Goal: Task Accomplishment & Management: Complete application form

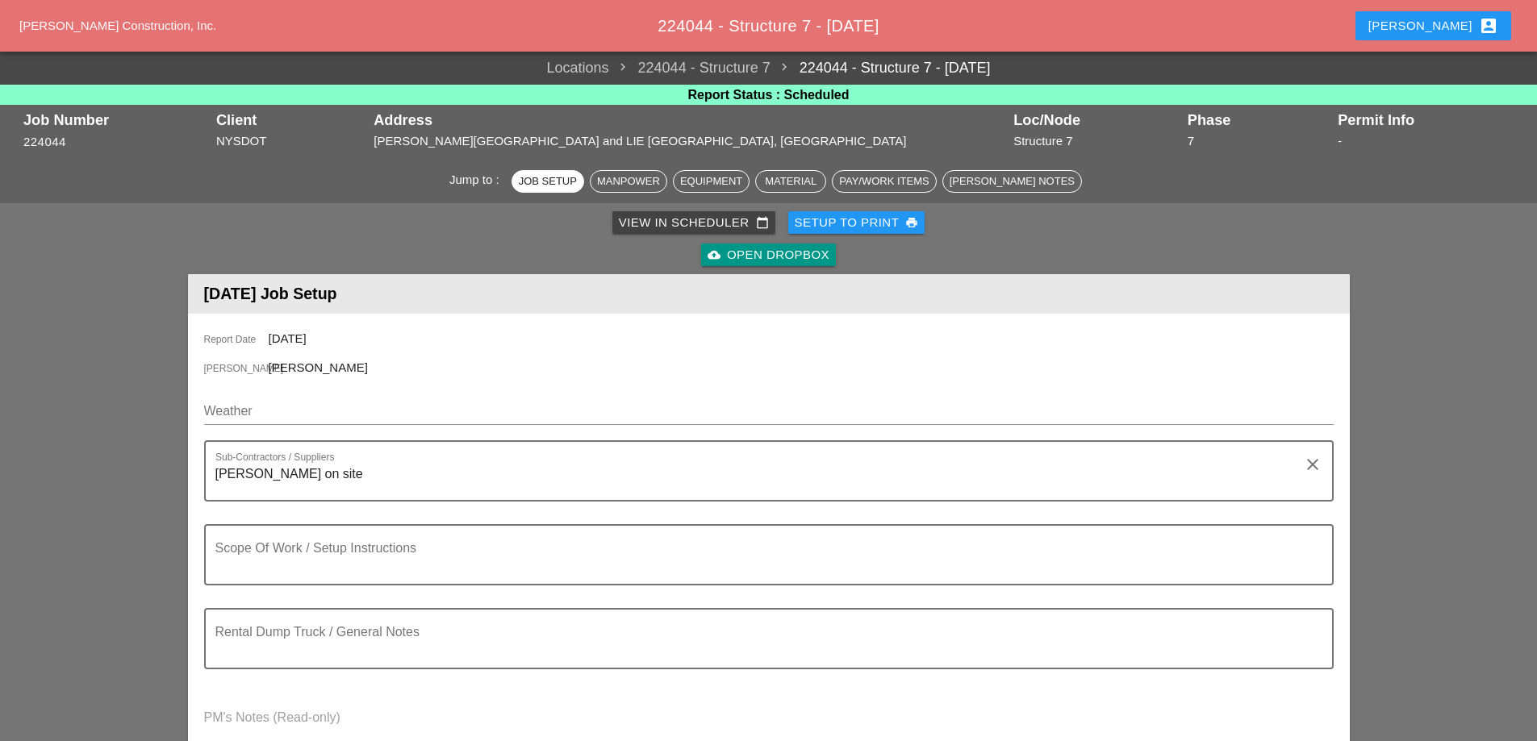
click at [687, 209] on div "View in Scheduler calendar_today Setup to Print print cloud_upload Open Dropbox" at bounding box center [768, 239] width 1155 height 65
click at [685, 221] on div "View in Scheduler calendar_today" at bounding box center [694, 223] width 150 height 19
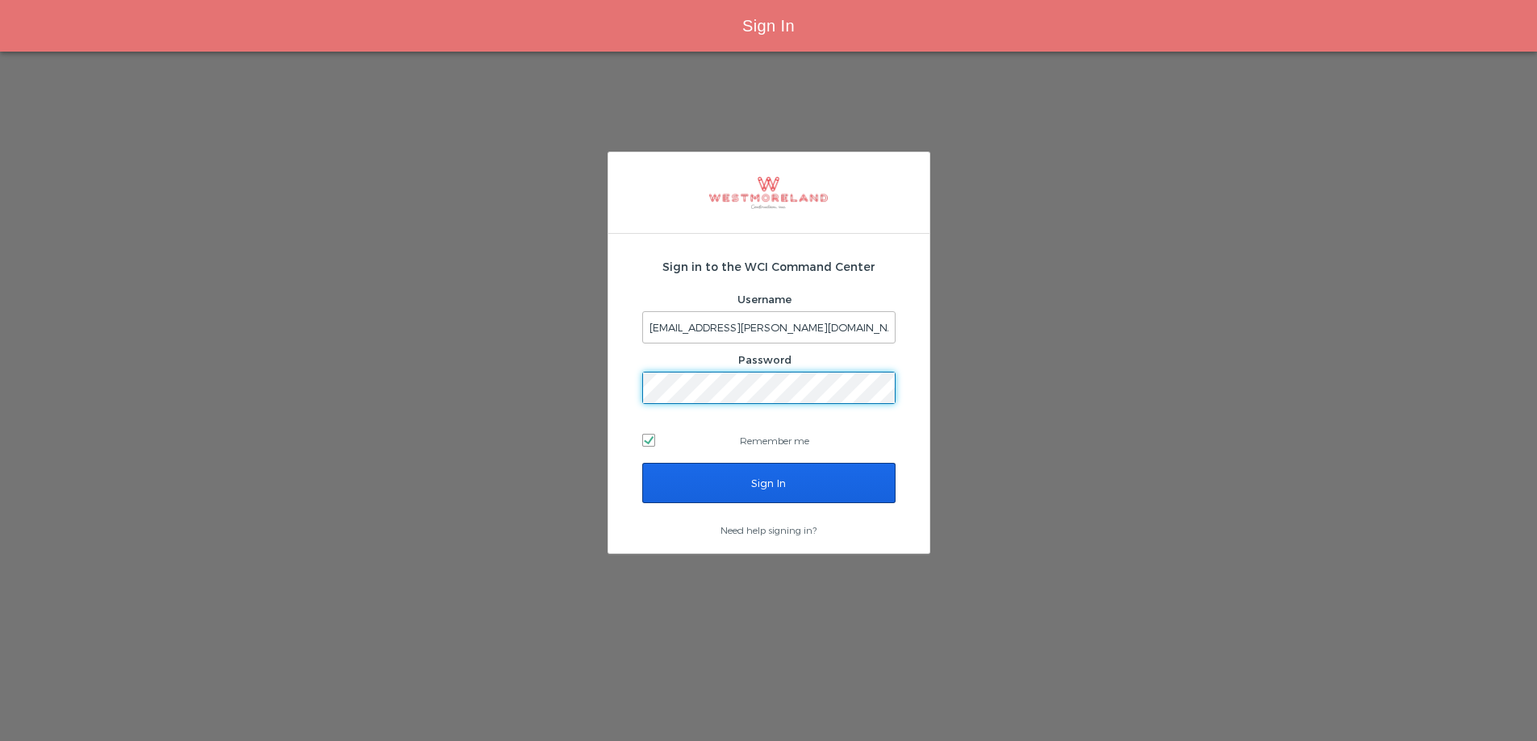
click at [781, 486] on input "Sign In" at bounding box center [768, 483] width 253 height 40
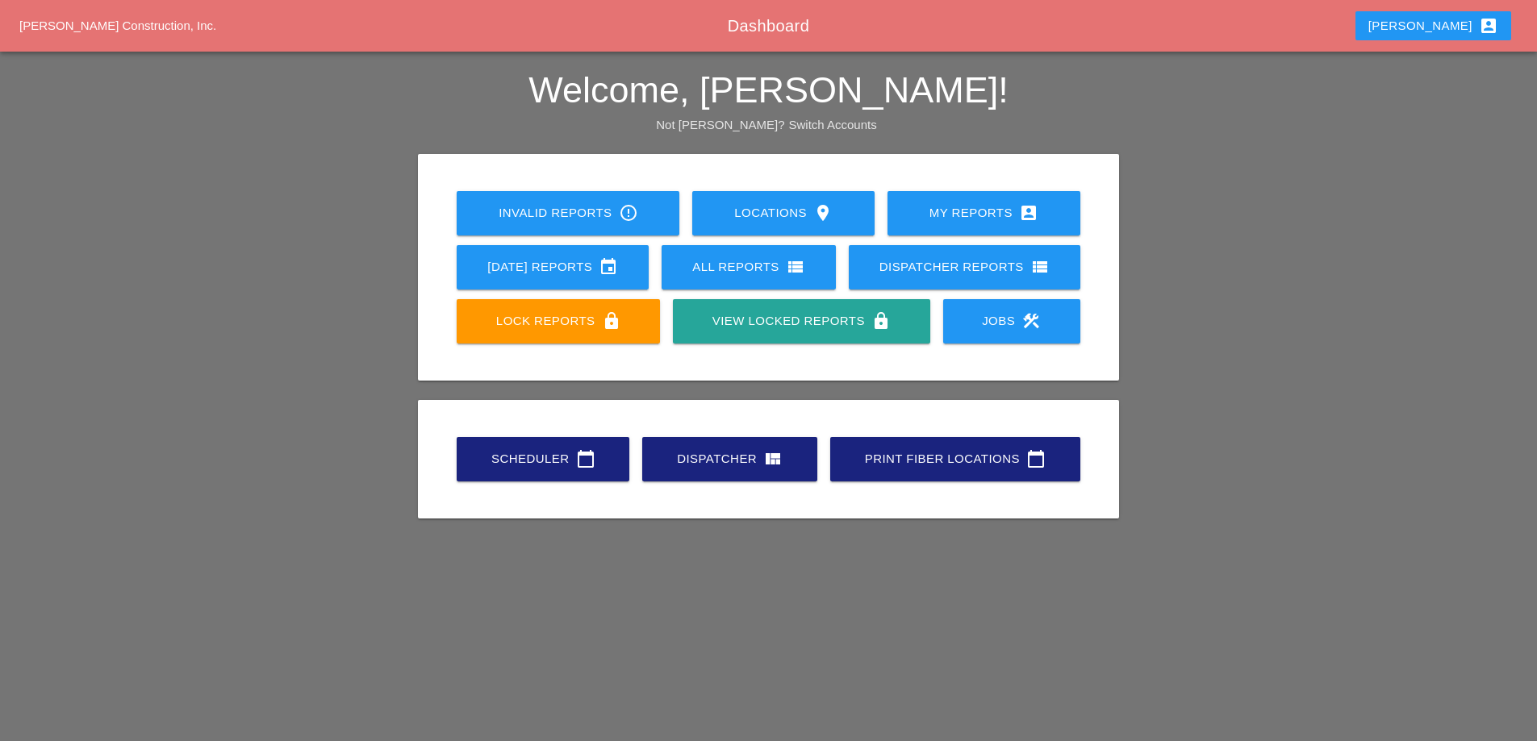
click at [519, 465] on div "Scheduler calendar_today" at bounding box center [542, 458] width 121 height 19
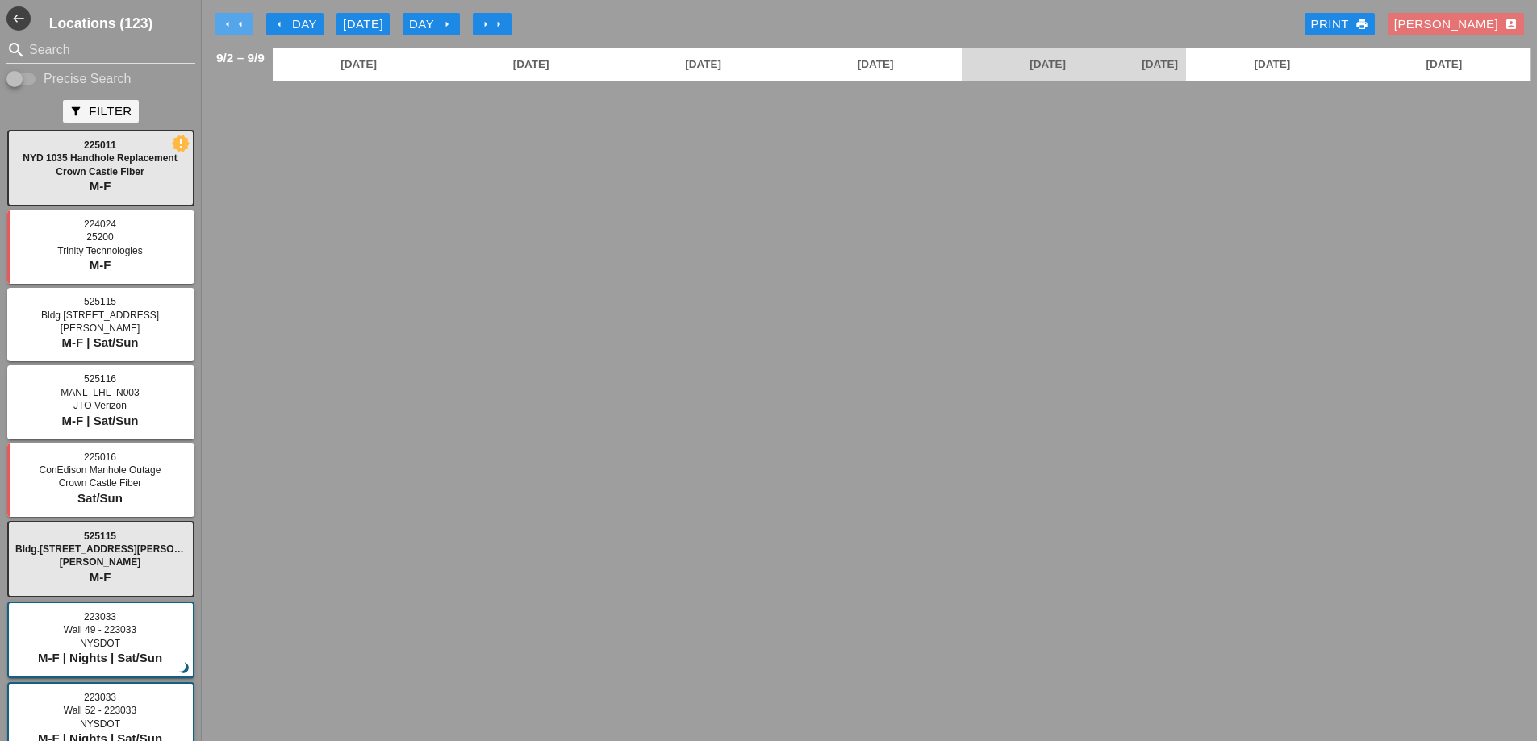
click at [226, 24] on icon "arrow_left" at bounding box center [227, 24] width 13 height 13
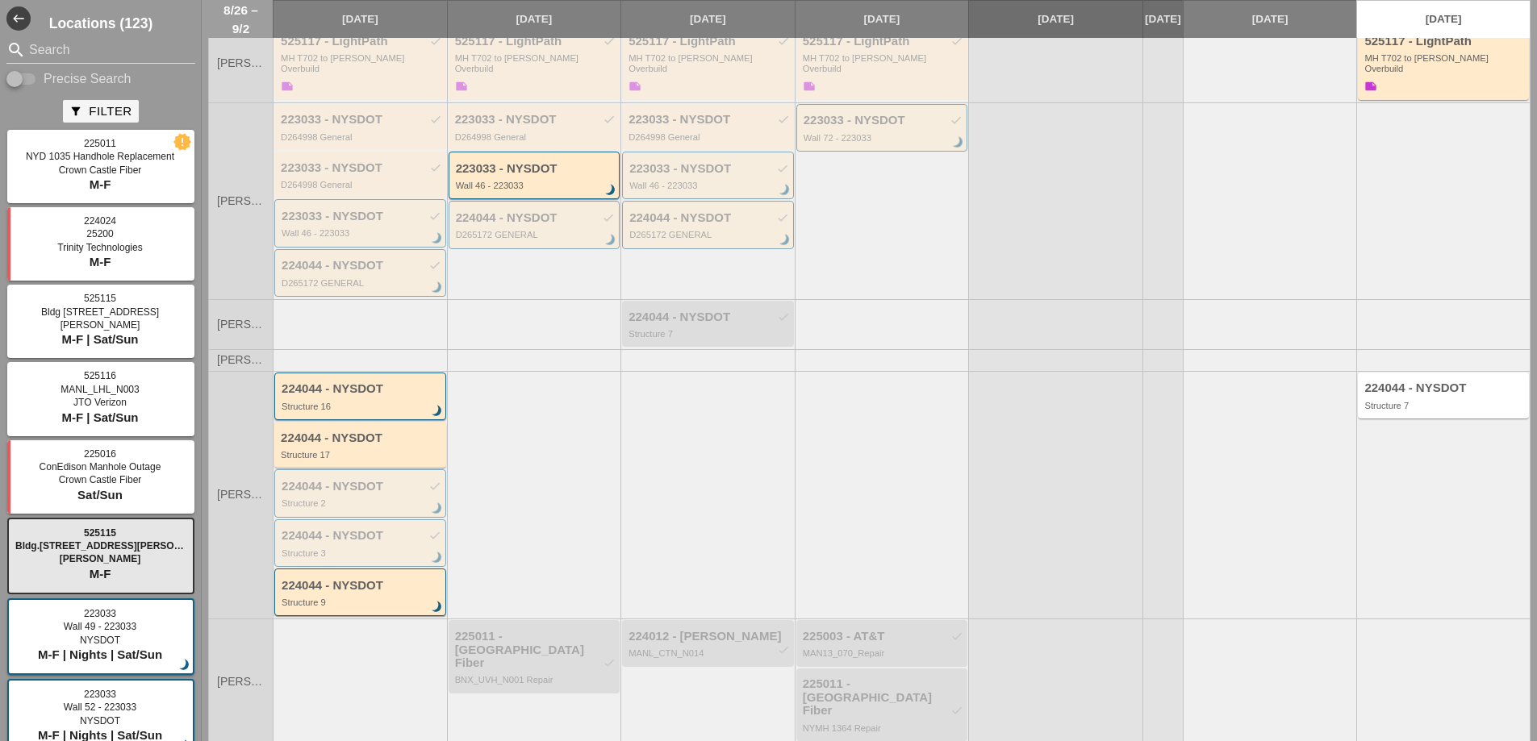
scroll to position [441, 0]
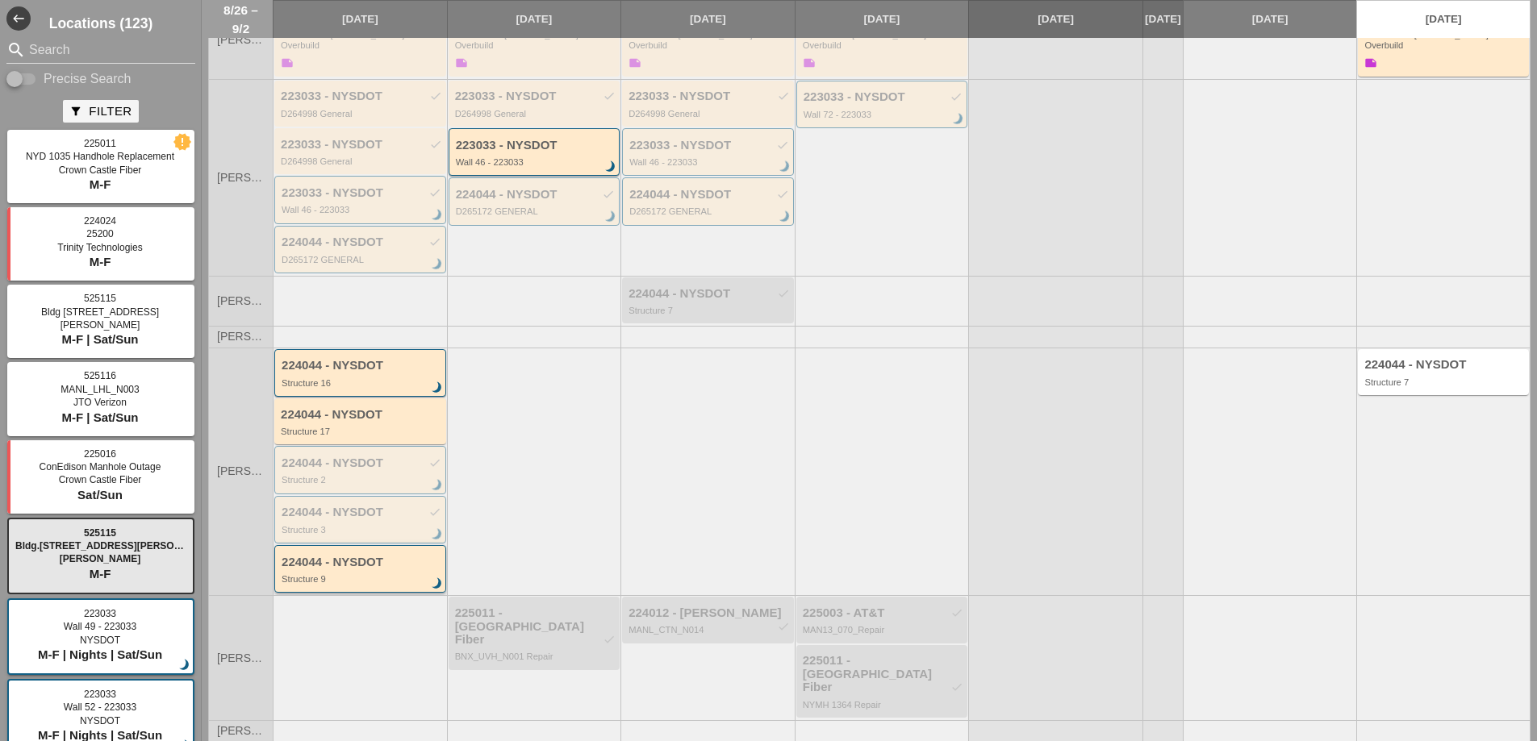
click at [349, 576] on div "224044 - NYSDOT Structure 9 brightness_3" at bounding box center [360, 569] width 172 height 48
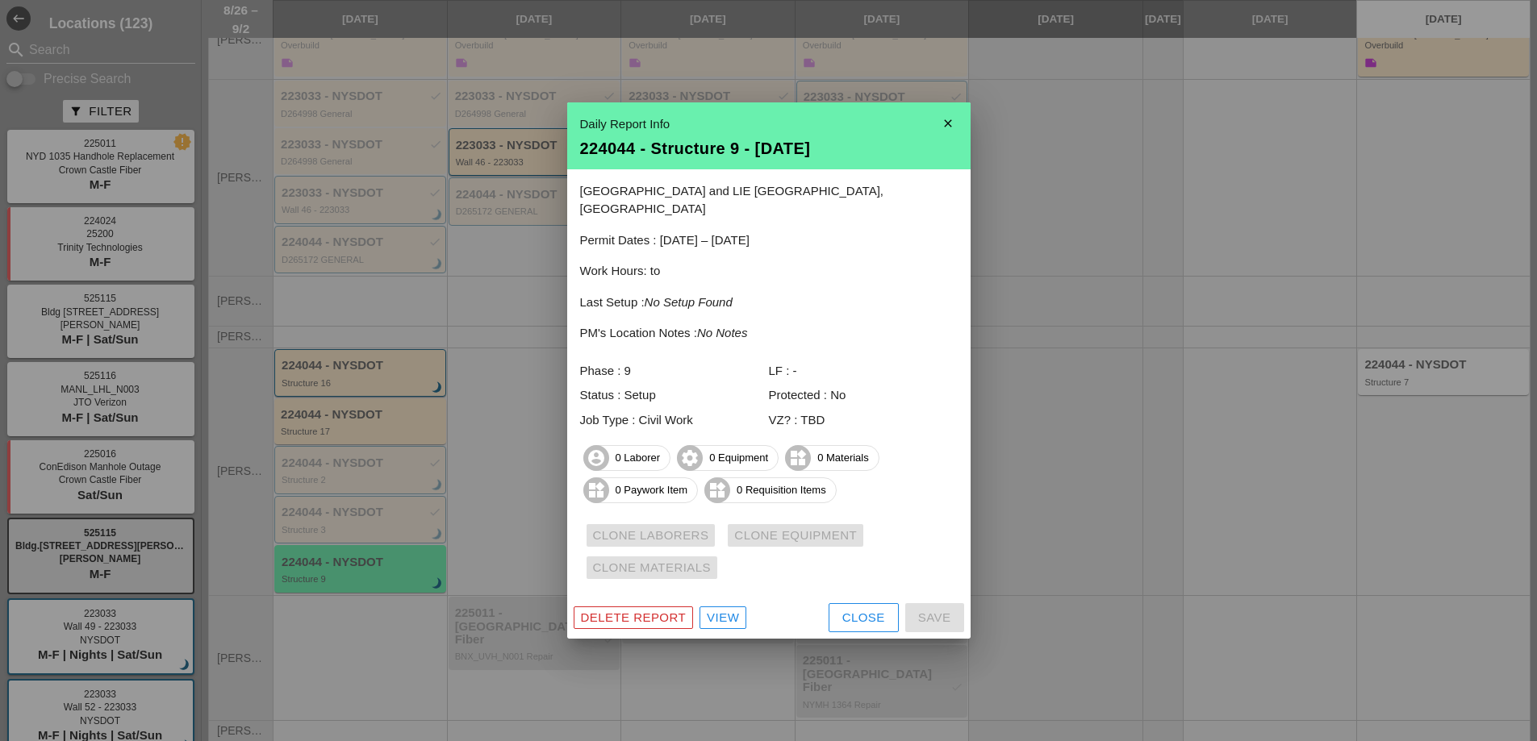
click at [726, 609] on div "View" at bounding box center [723, 618] width 32 height 19
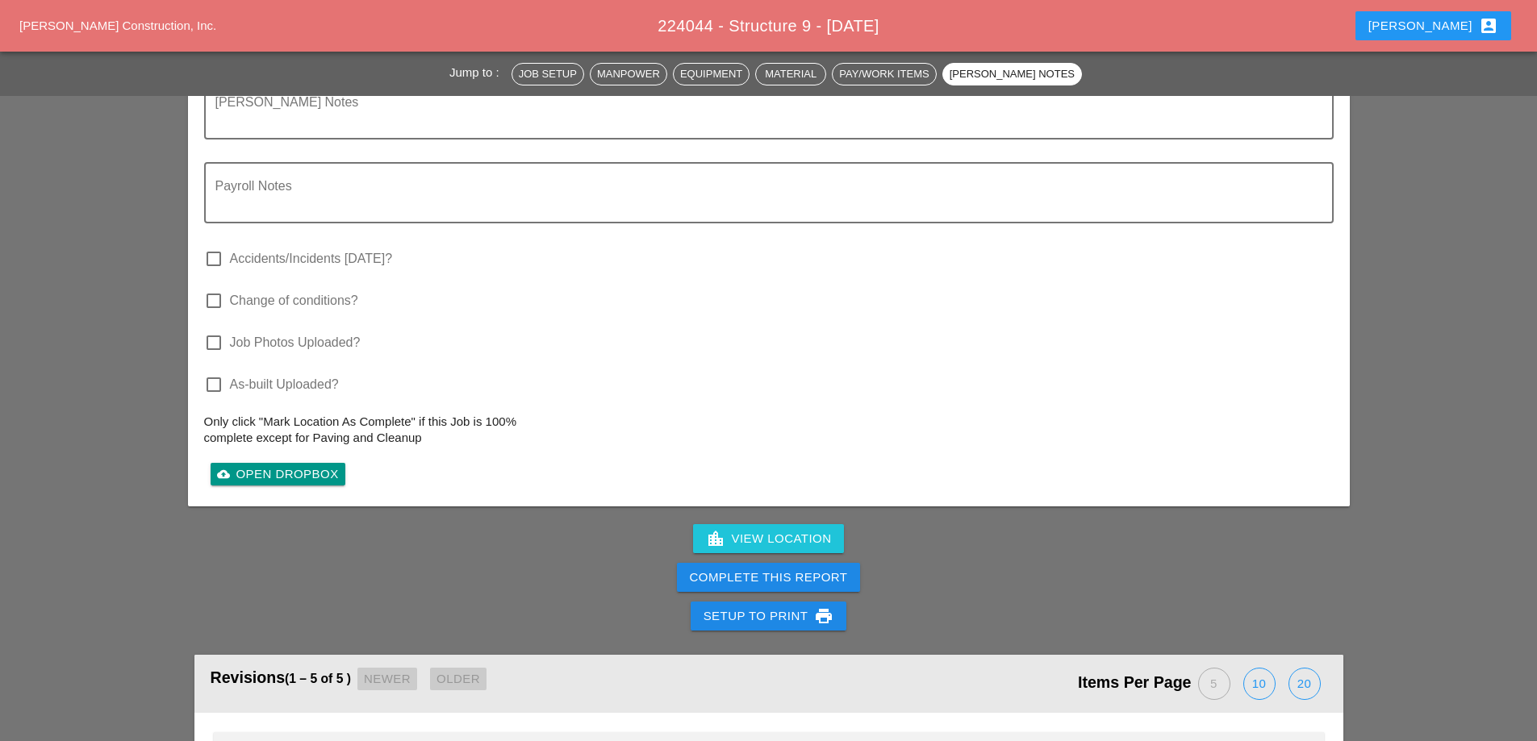
scroll to position [1694, 0]
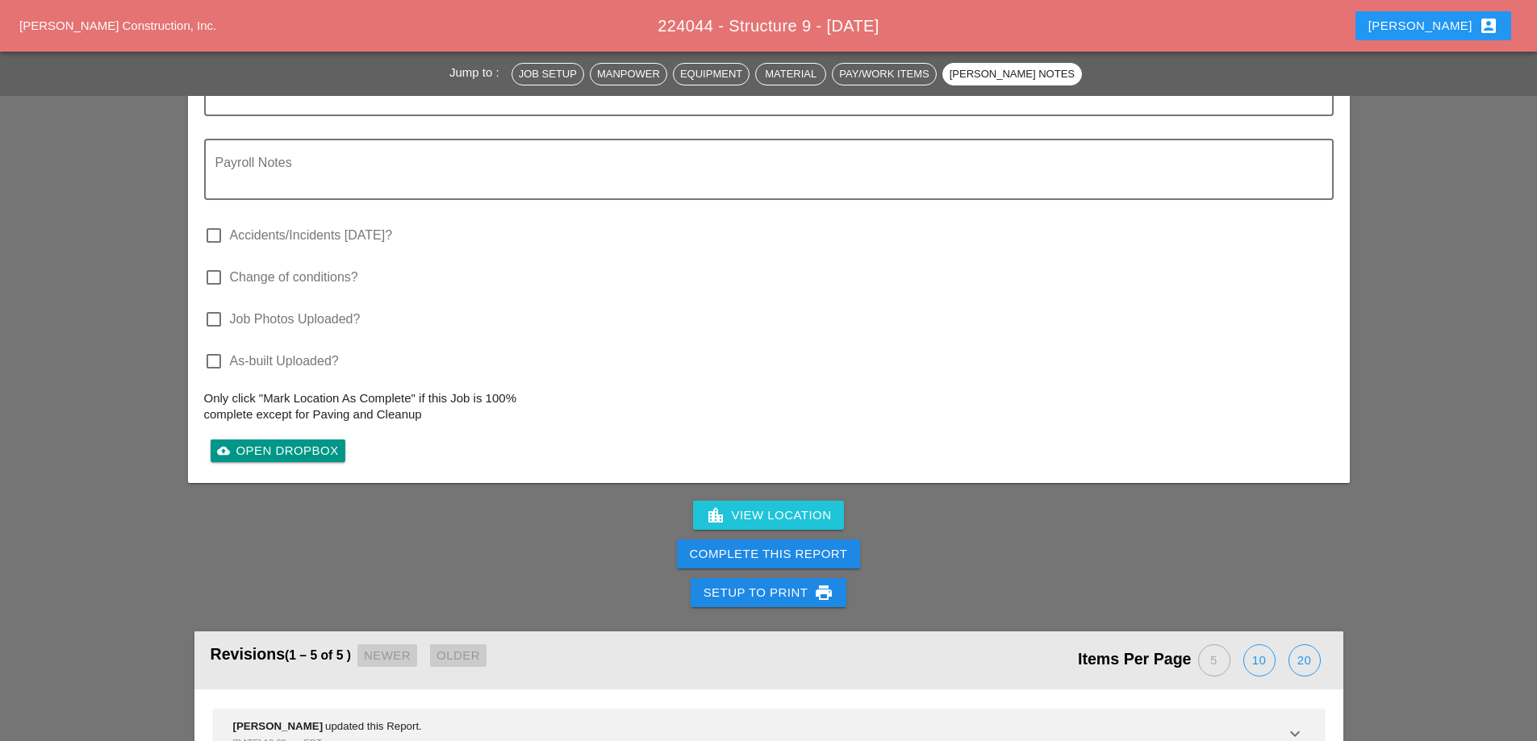
click at [760, 551] on div "Complete This Report" at bounding box center [769, 554] width 158 height 19
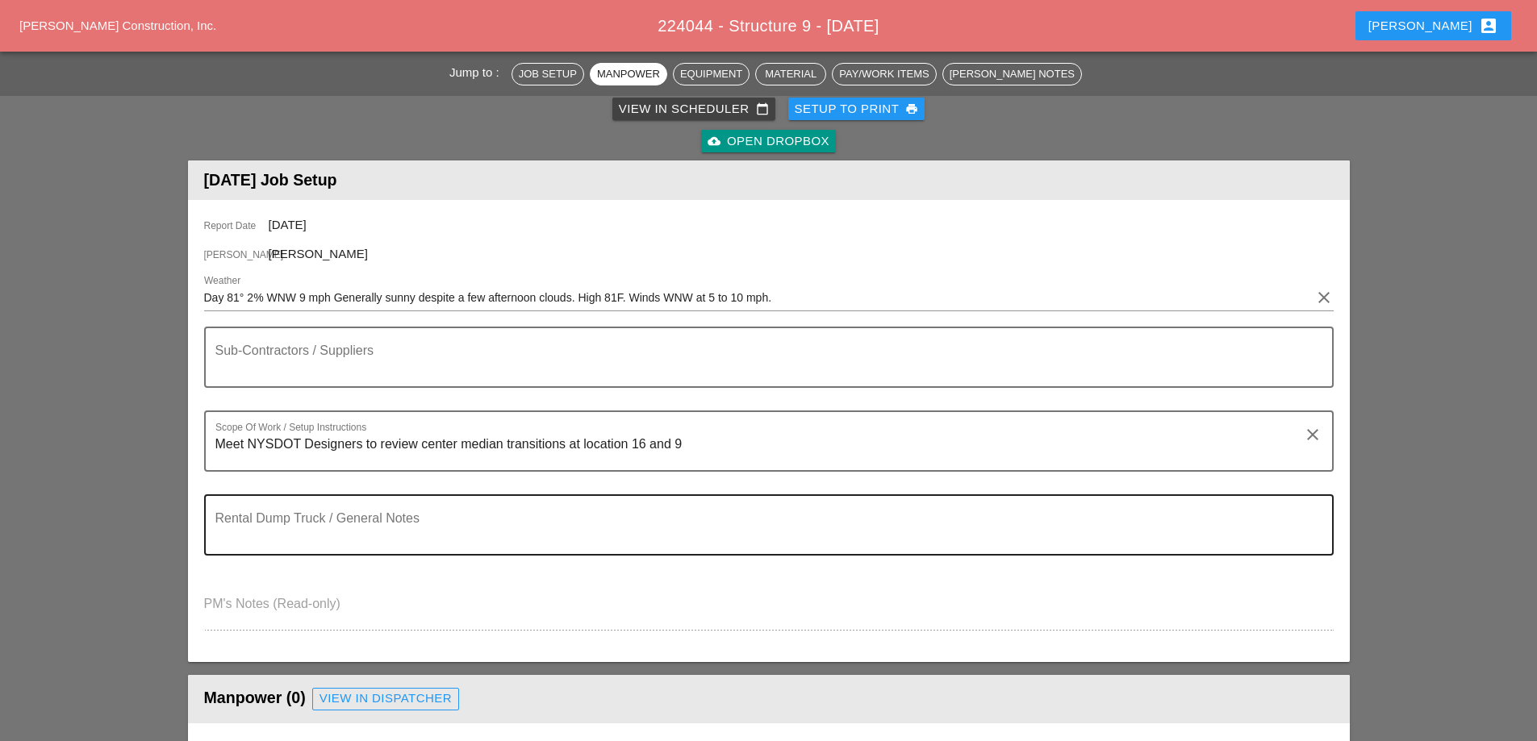
scroll to position [0, 0]
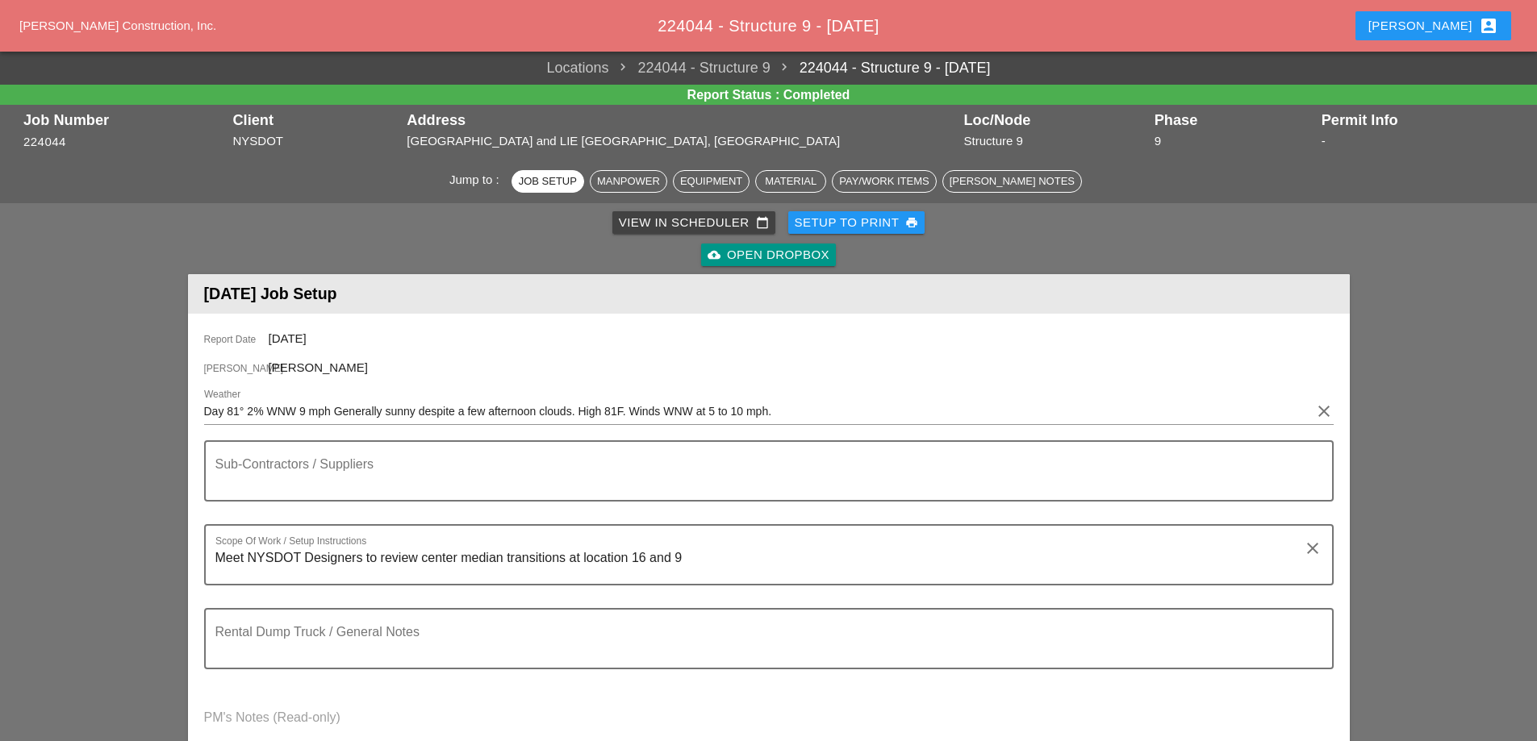
click at [707, 219] on div "View in Scheduler calendar_today" at bounding box center [694, 223] width 150 height 19
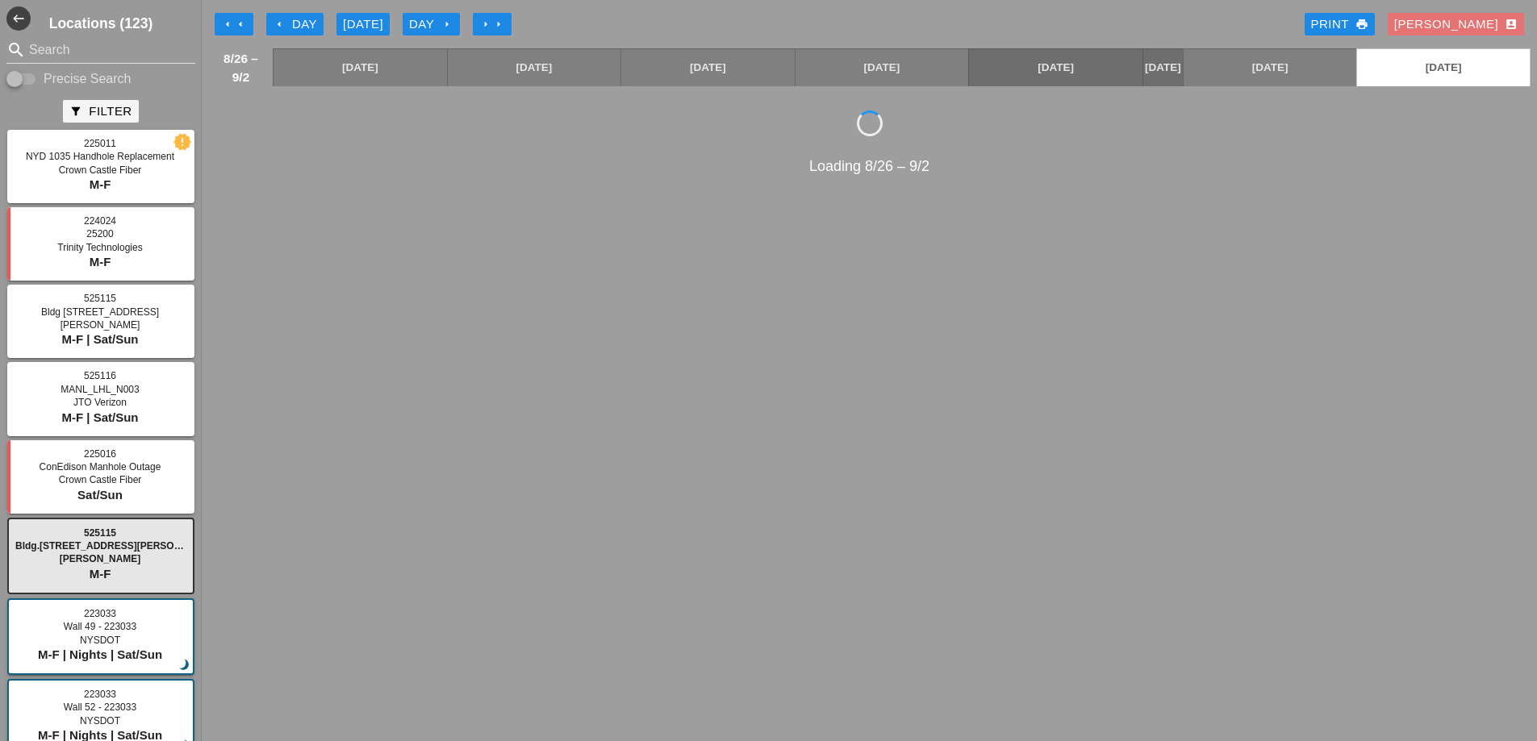
click at [363, 22] on div "[DATE]" at bounding box center [363, 24] width 40 height 19
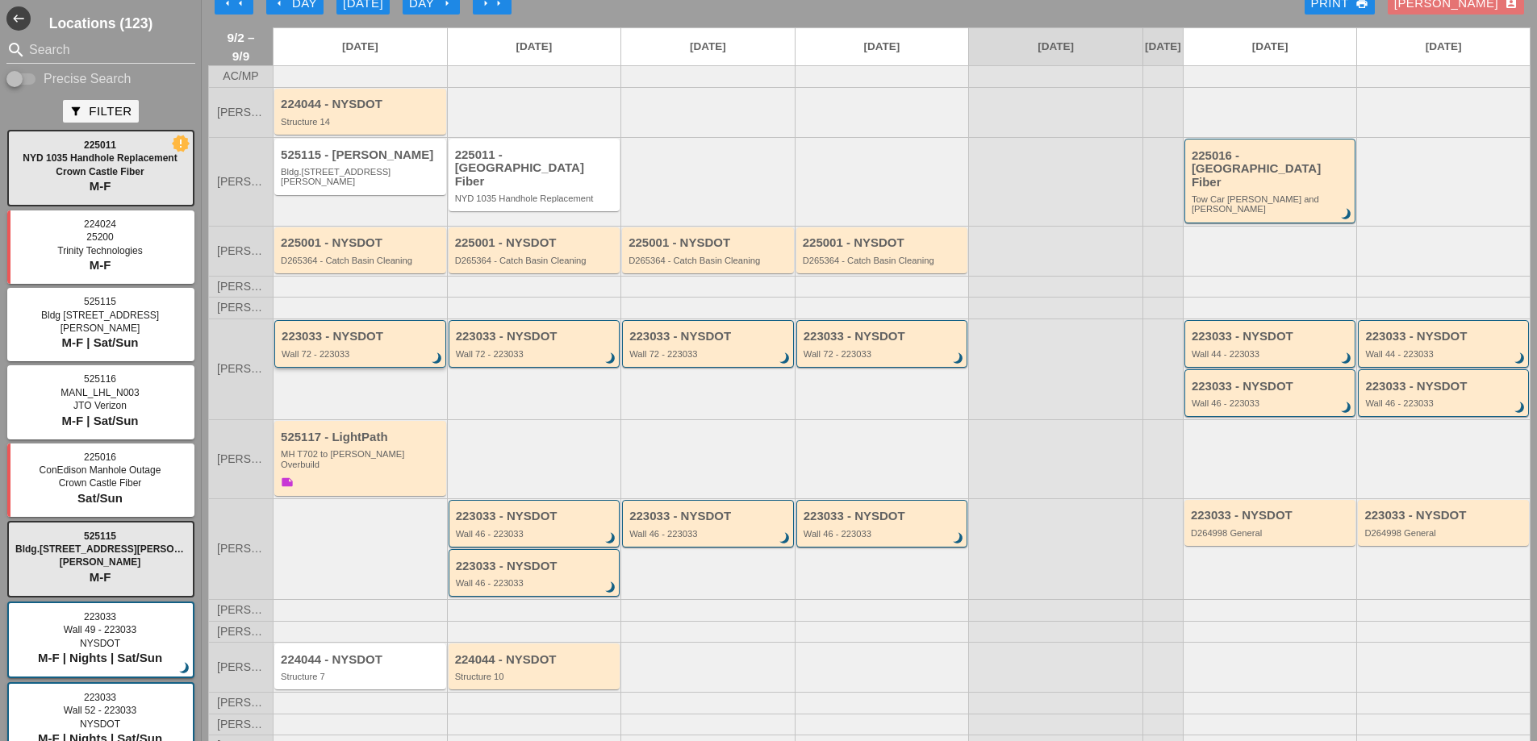
scroll to position [27, 0]
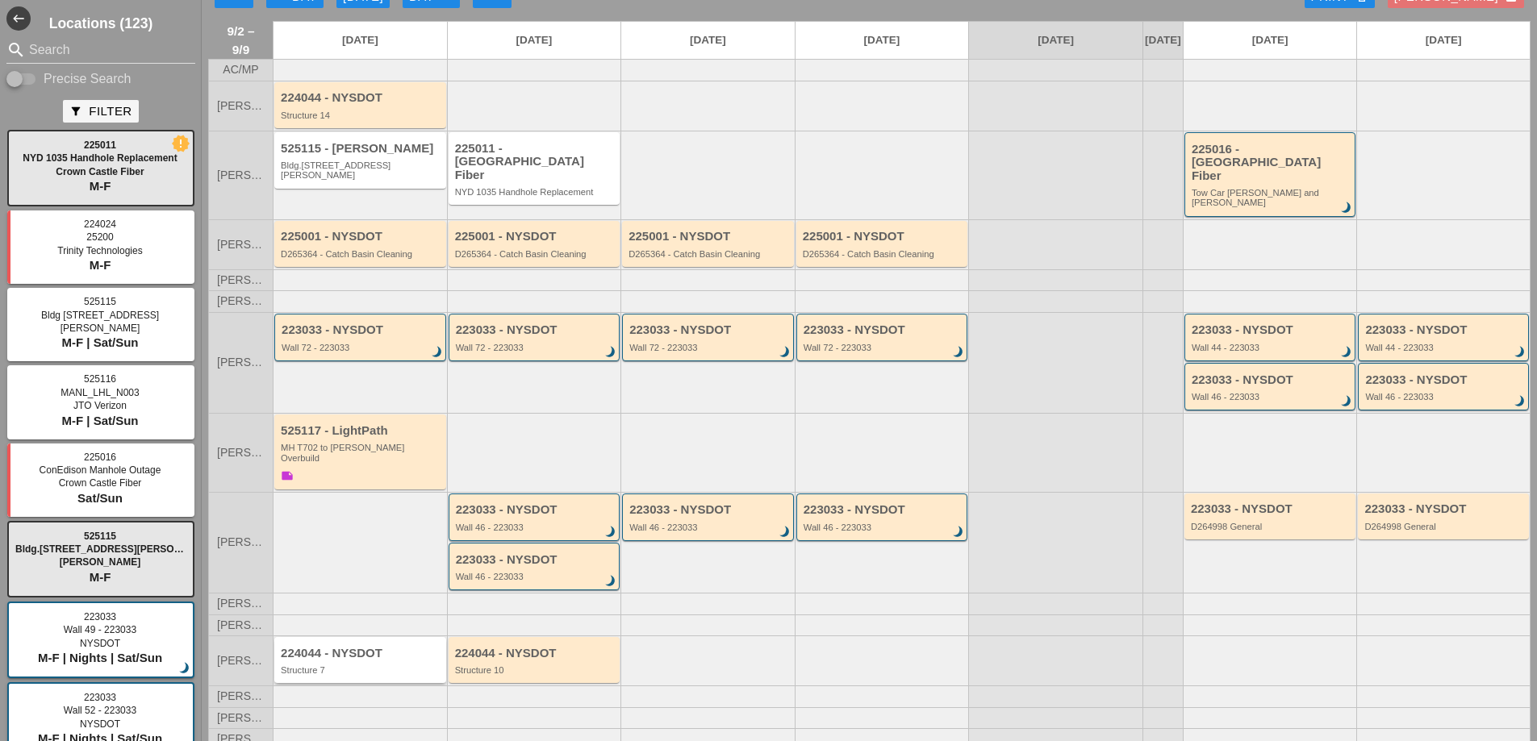
click at [343, 666] on div "Structure 7" at bounding box center [361, 671] width 161 height 10
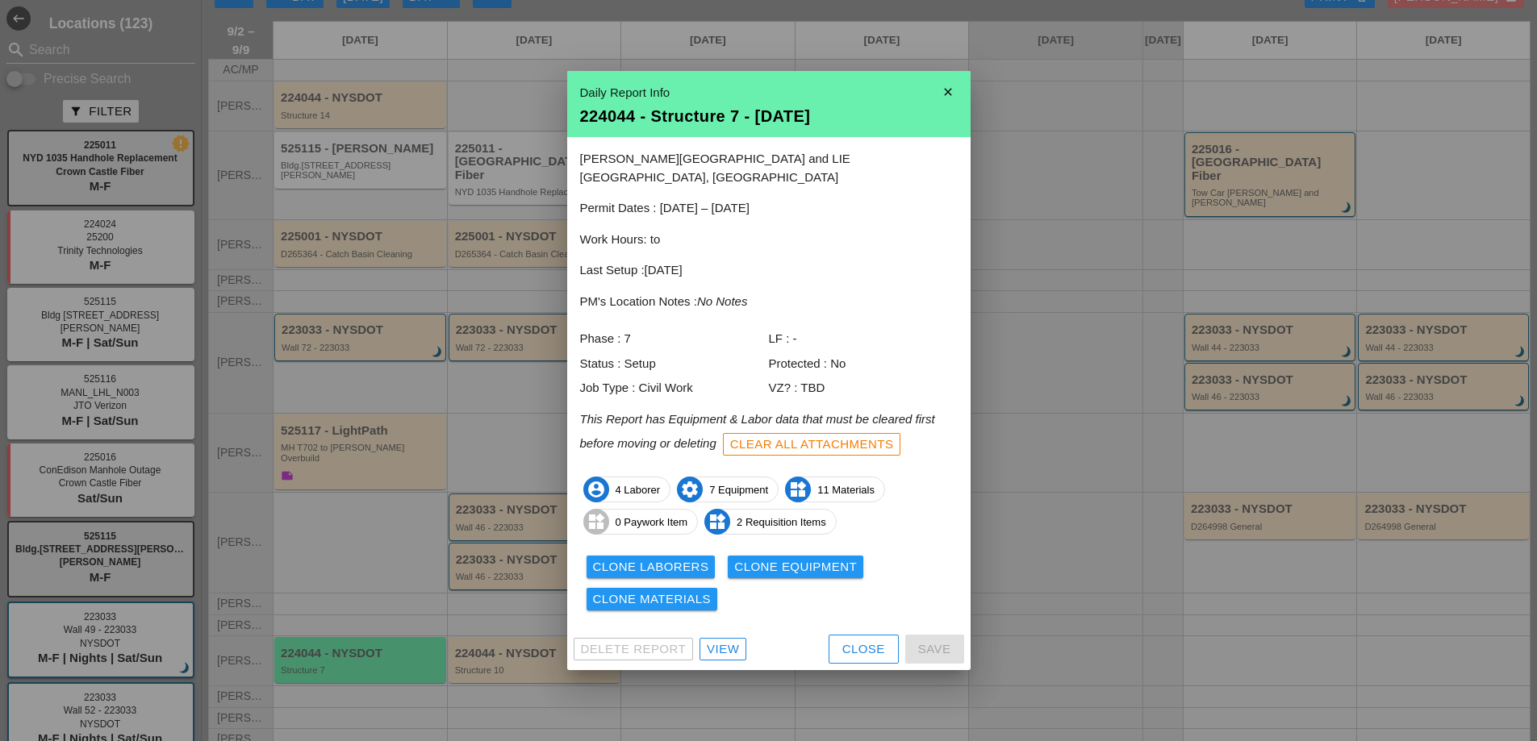
click at [732, 641] on div "View" at bounding box center [723, 650] width 32 height 19
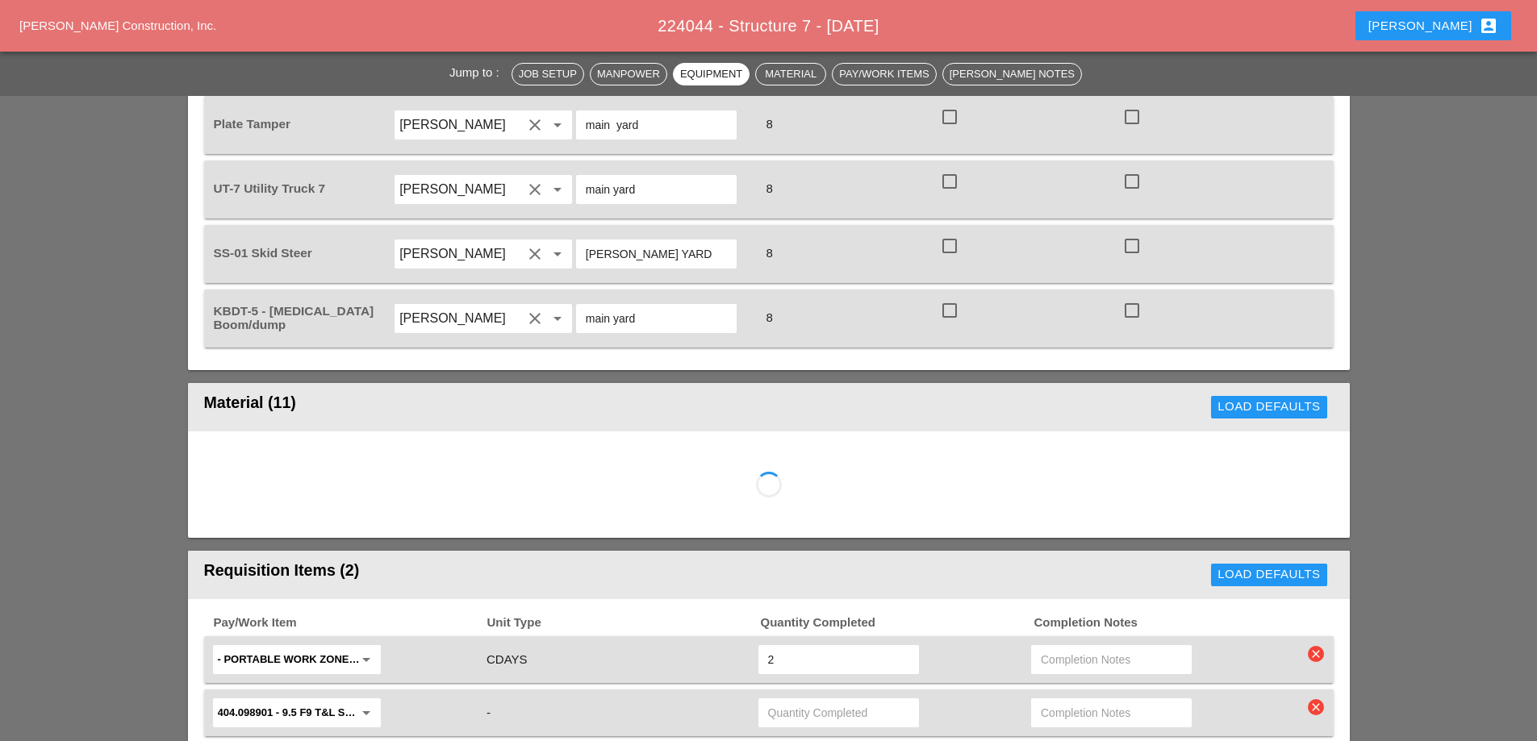
scroll to position [1855, 0]
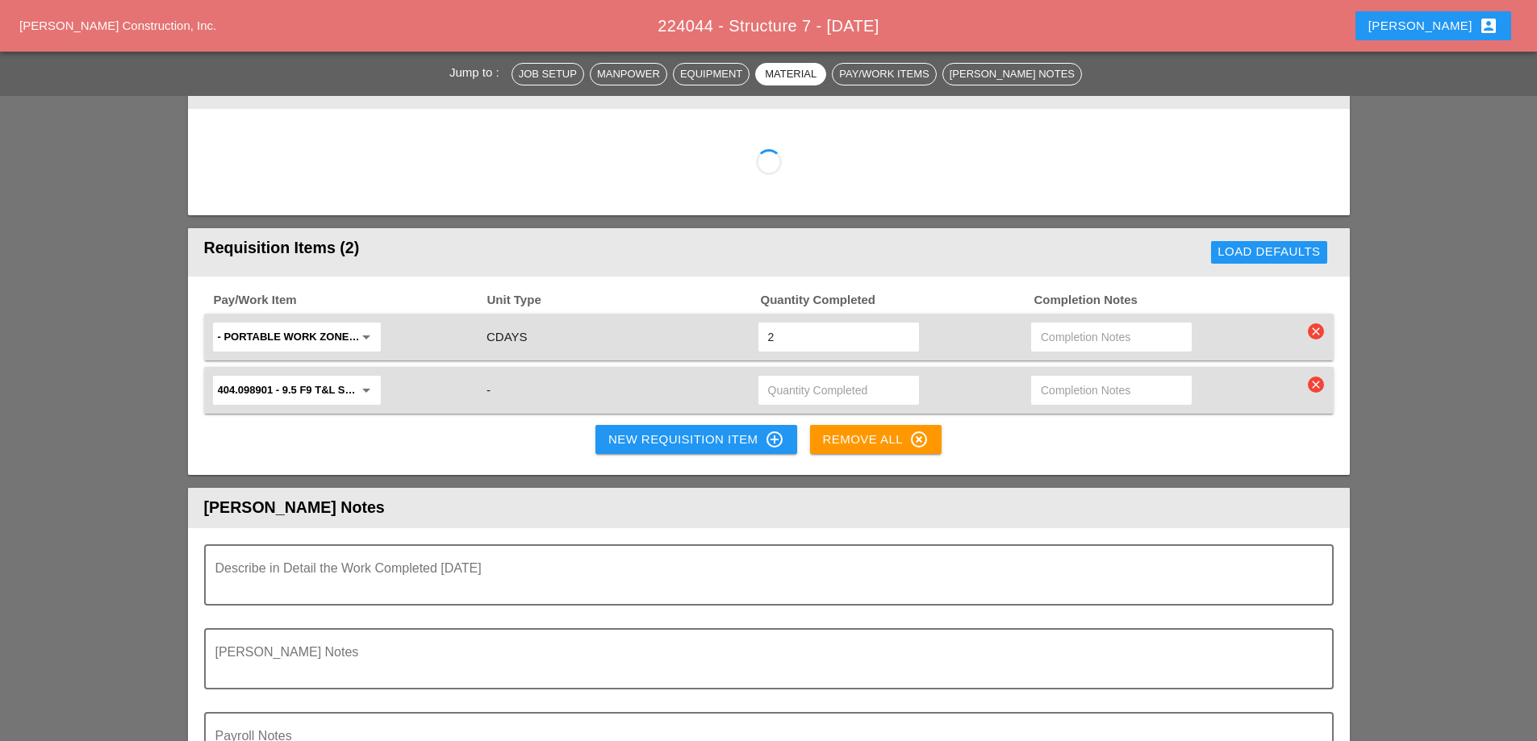
click at [817, 378] on input "text" at bounding box center [838, 391] width 141 height 26
type input "3"
click at [713, 430] on div "New Requisition Item control_point" at bounding box center [696, 439] width 176 height 19
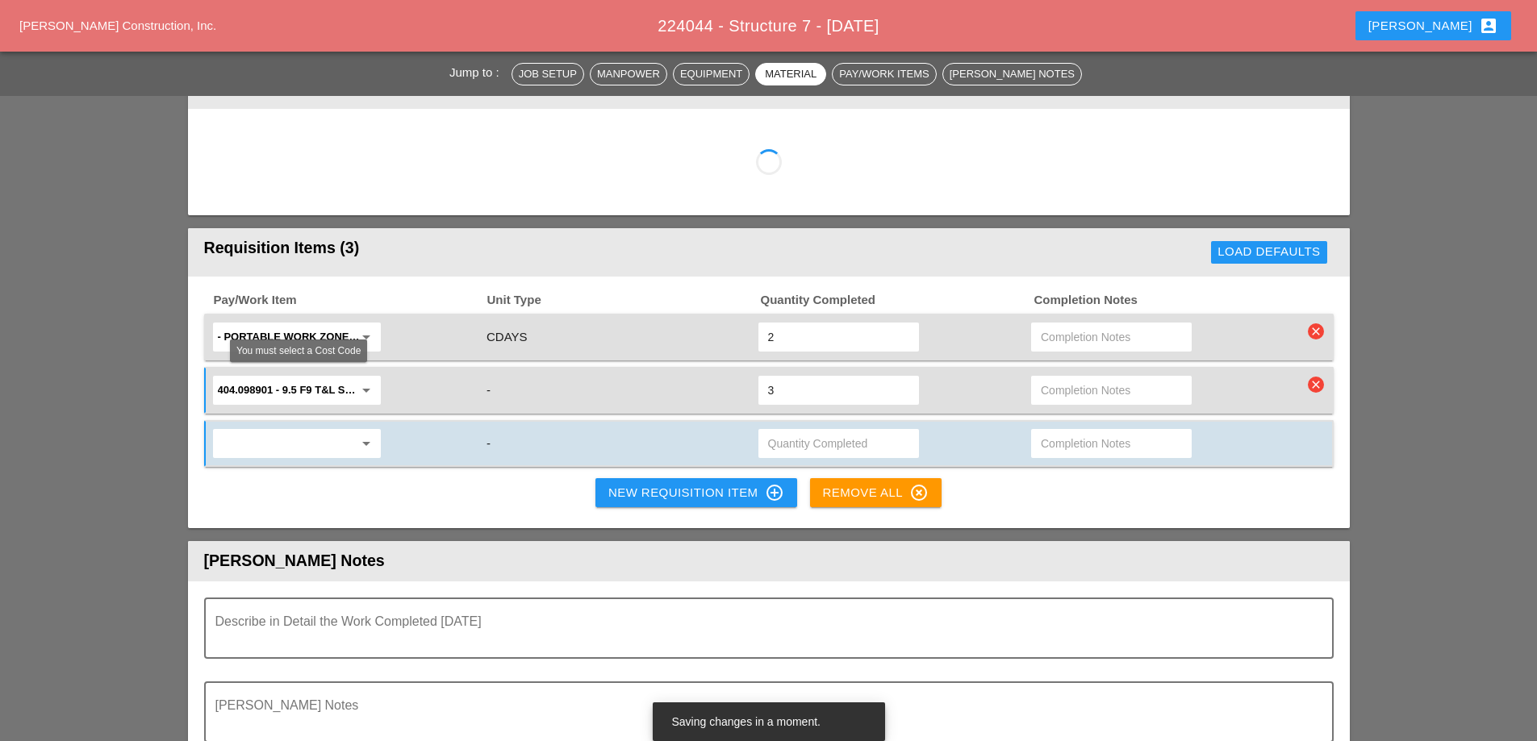
click at [337, 431] on input "text" at bounding box center [286, 444] width 136 height 26
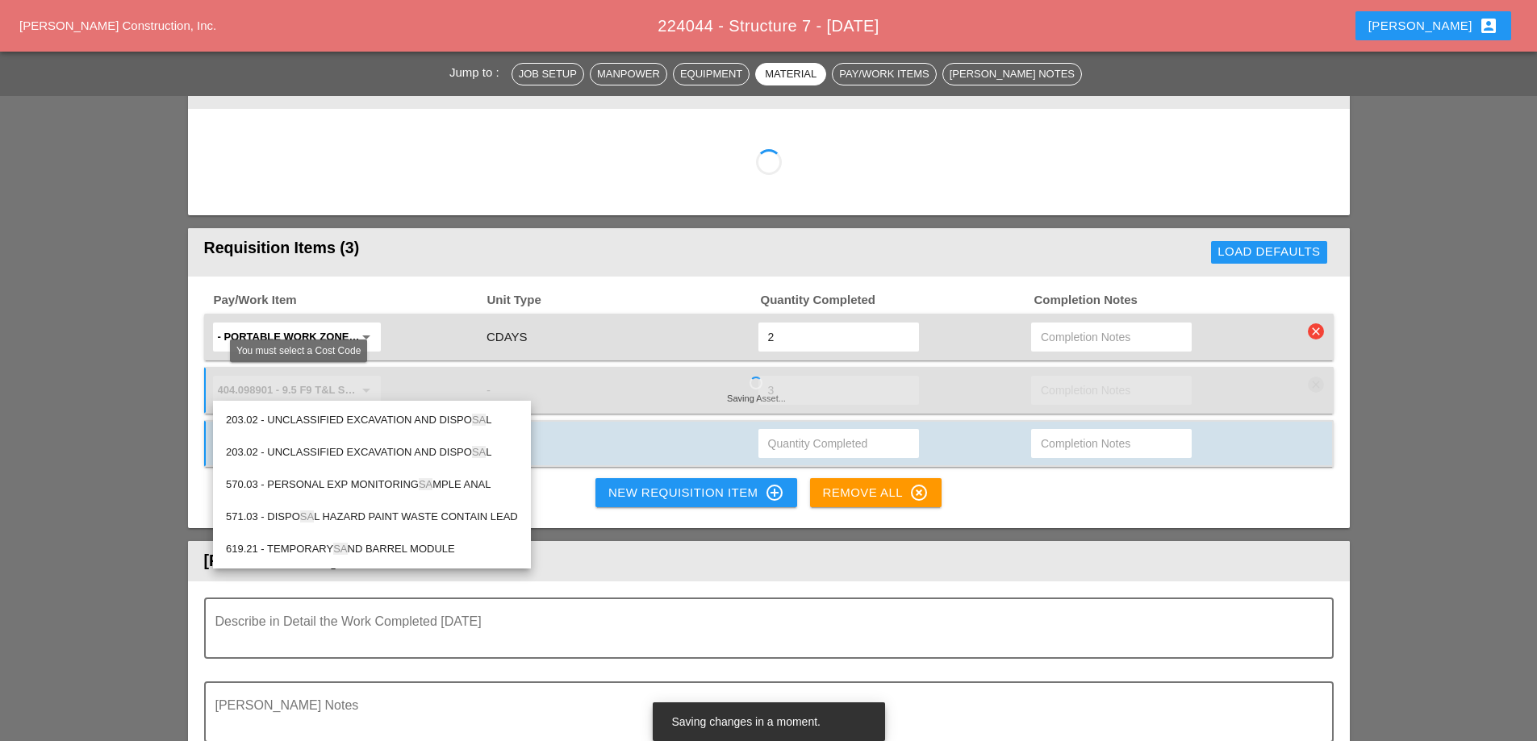
type input "s"
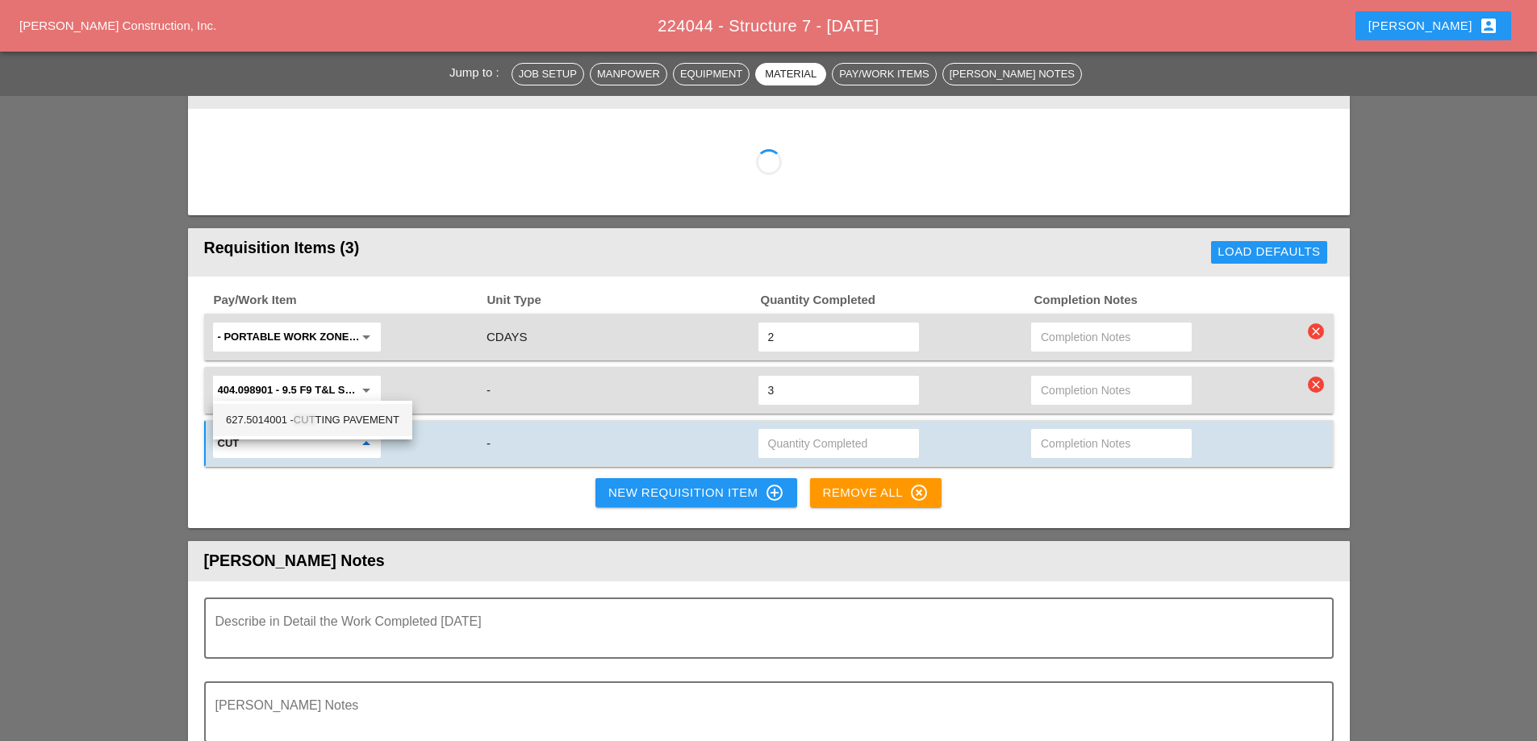
click at [321, 421] on div "627.5014001 - CUT TING PAVEMENT" at bounding box center [312, 420] width 173 height 19
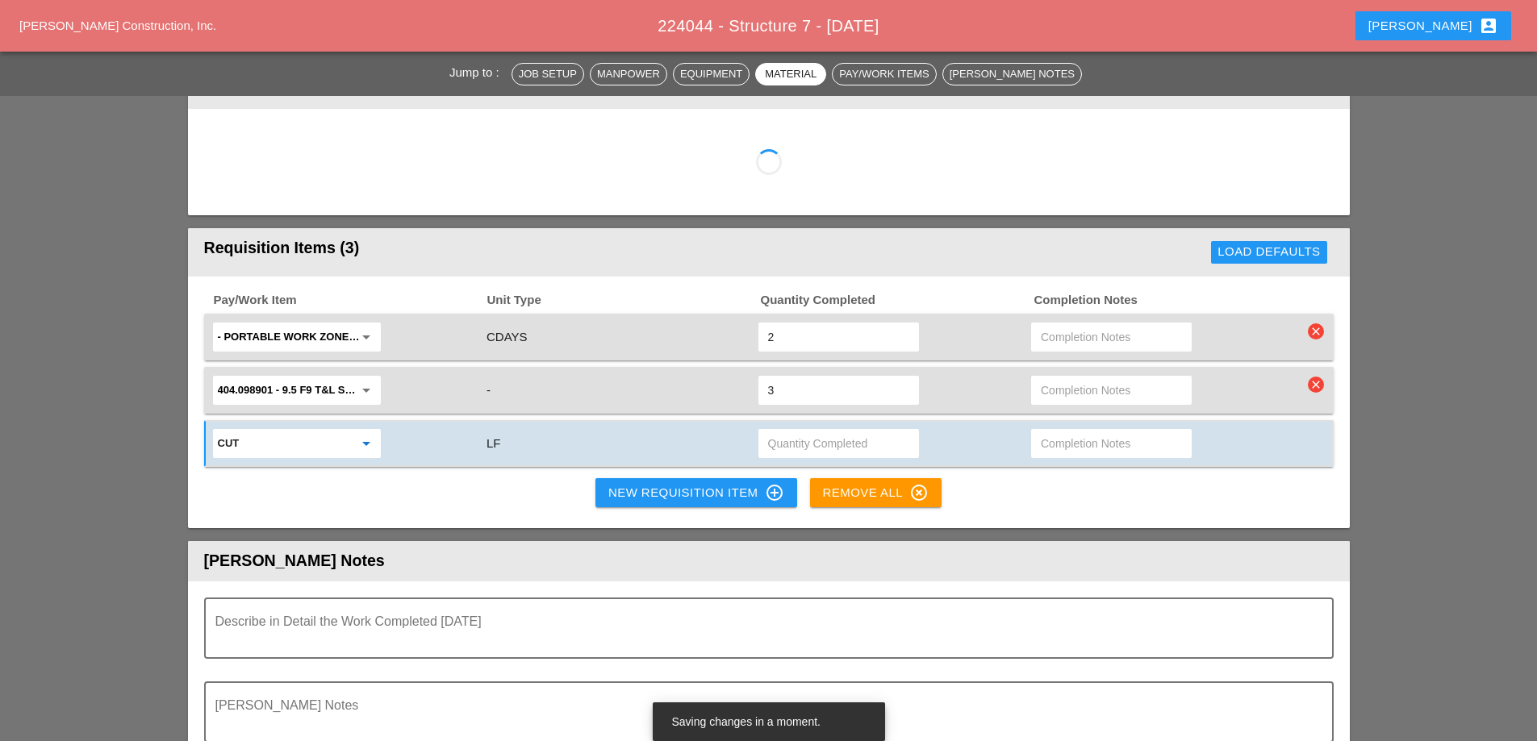
type input "627.5014001 - CUTTING PAVEMENT"
click at [791, 431] on input "text" at bounding box center [838, 444] width 141 height 26
type input "60"
click at [1066, 431] on input "text" at bounding box center [1111, 444] width 141 height 26
type input "Cut back asphalt"
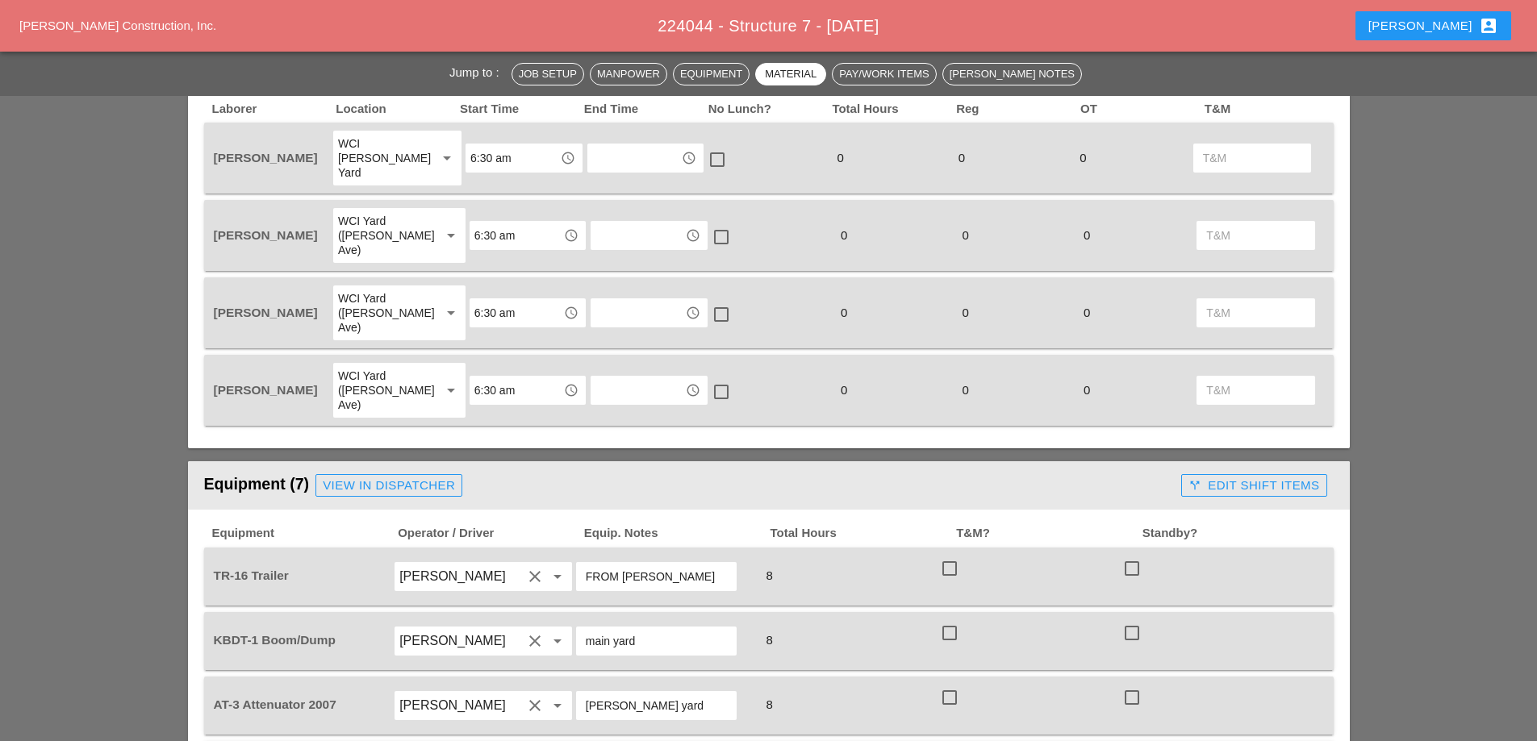
scroll to position [645, 0]
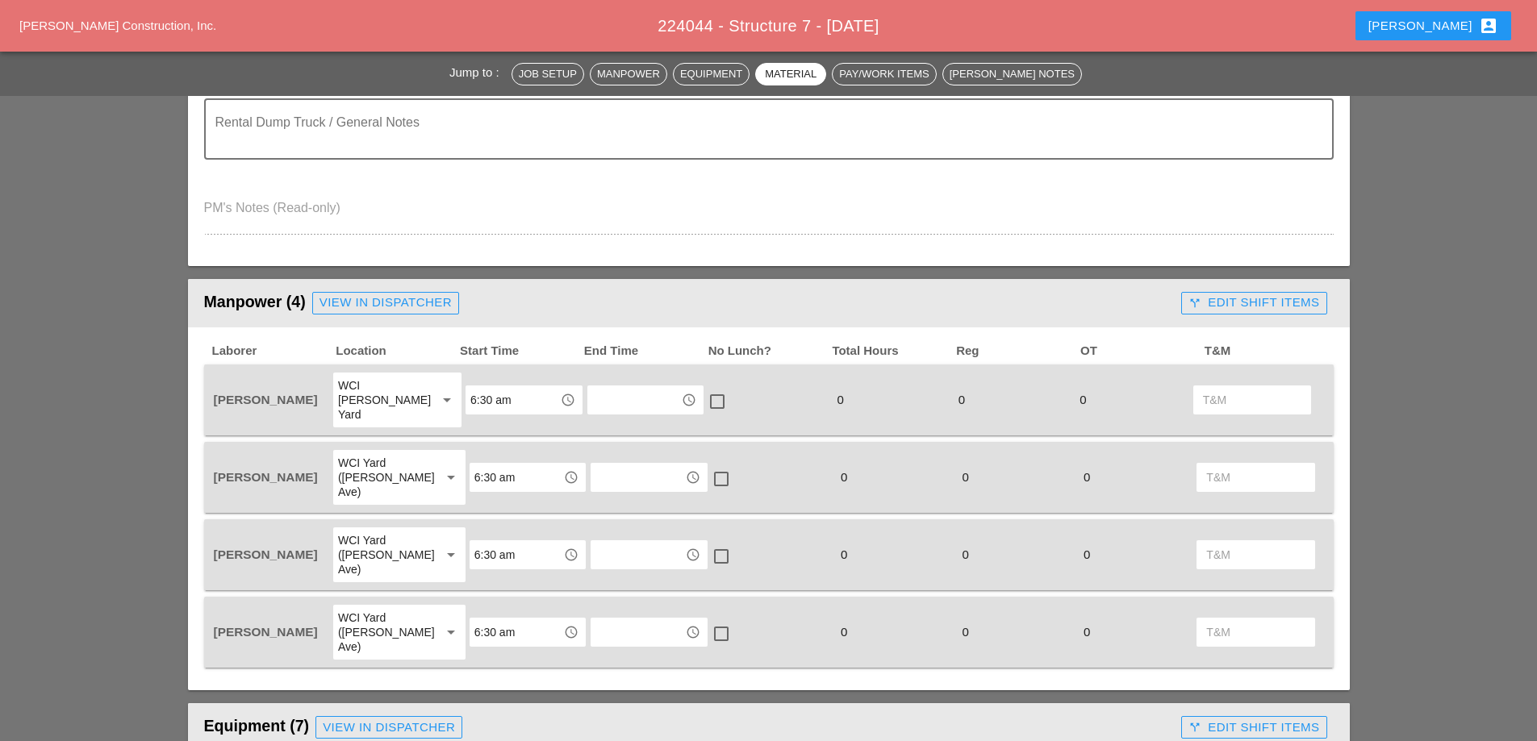
click at [620, 396] on input "text" at bounding box center [634, 400] width 84 height 26
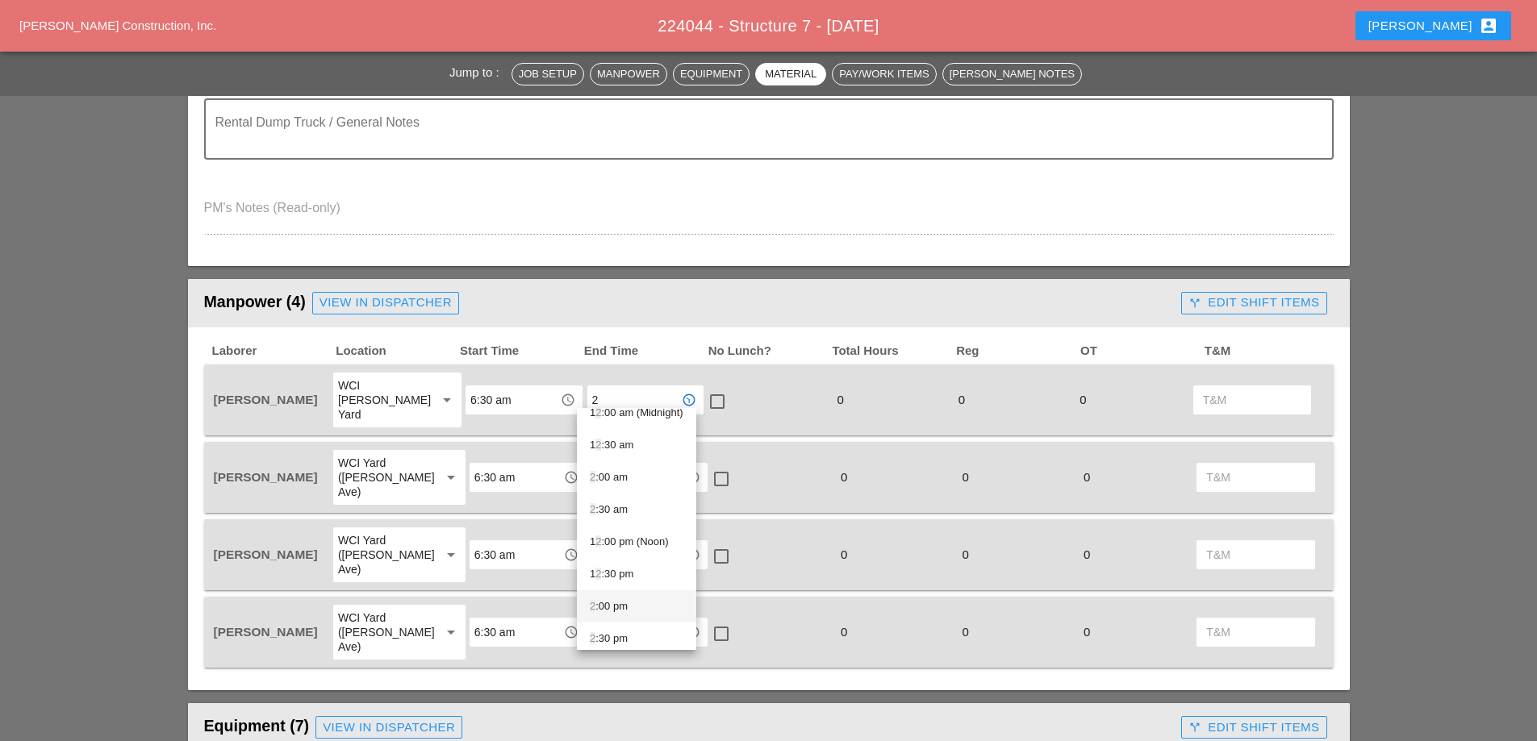
scroll to position [23, 0]
click at [616, 629] on div "2 :30 pm" at bounding box center [637, 630] width 94 height 19
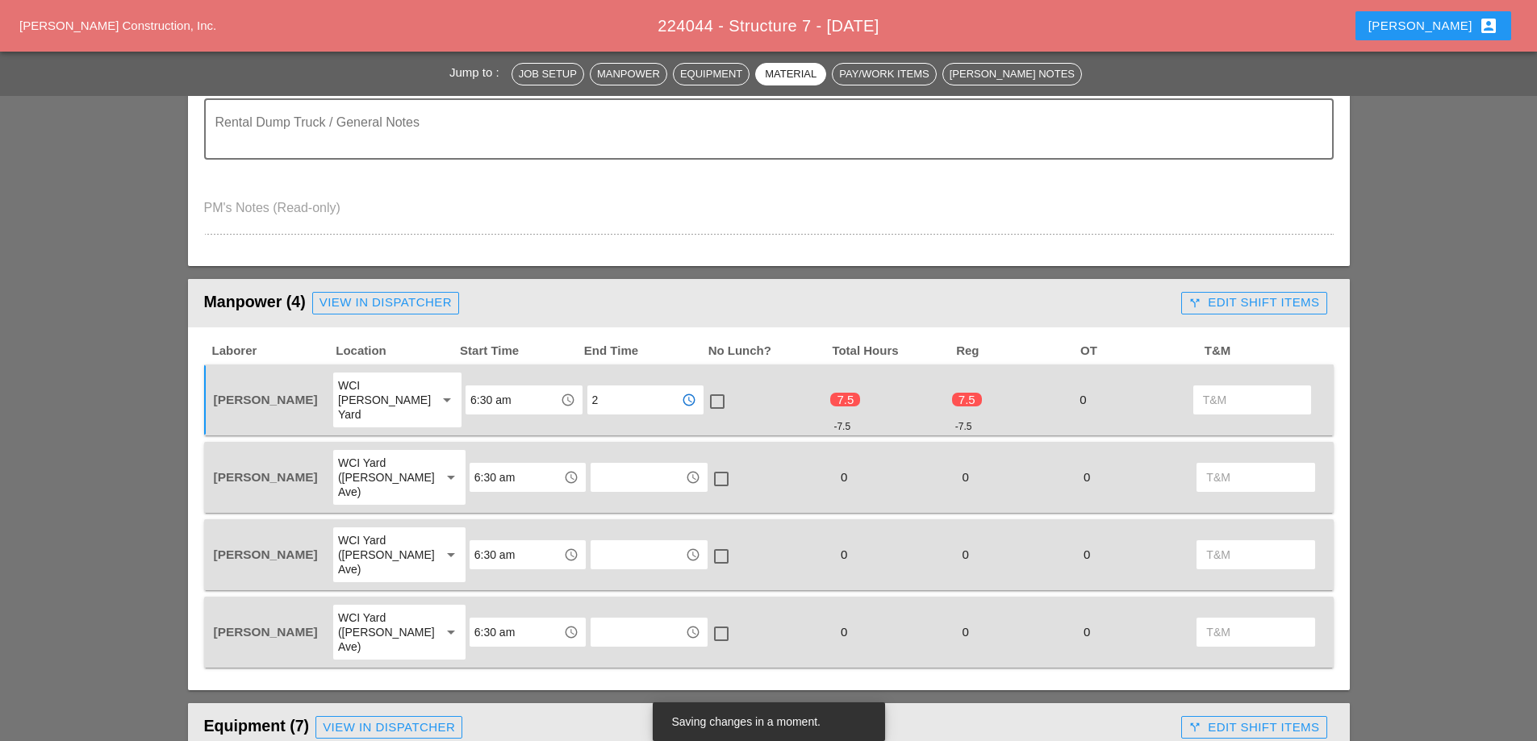
type input "2:30 pm"
click at [708, 391] on div at bounding box center [716, 401] width 27 height 27
click at [629, 465] on input "text" at bounding box center [637, 478] width 84 height 26
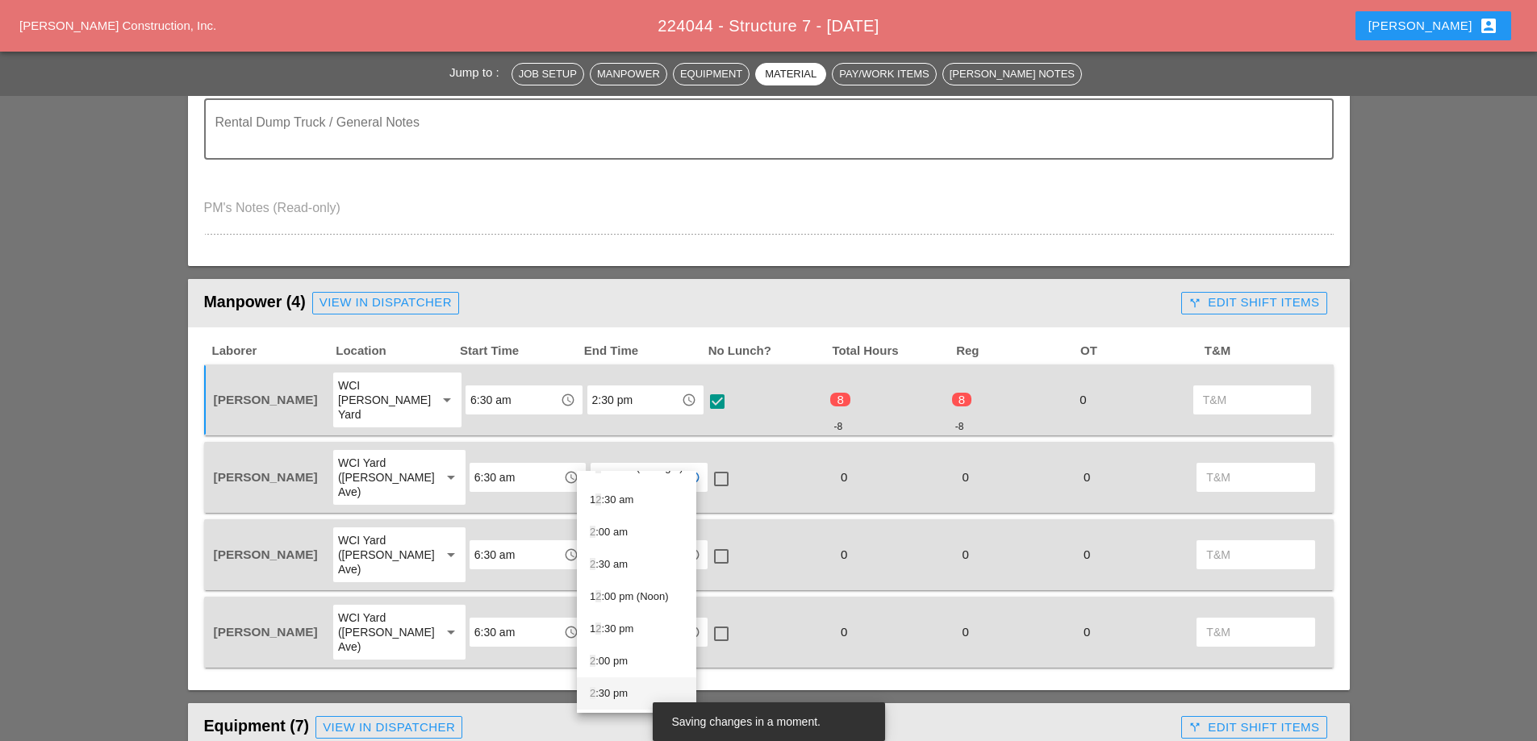
click at [612, 690] on div "2 :30 pm" at bounding box center [637, 693] width 94 height 19
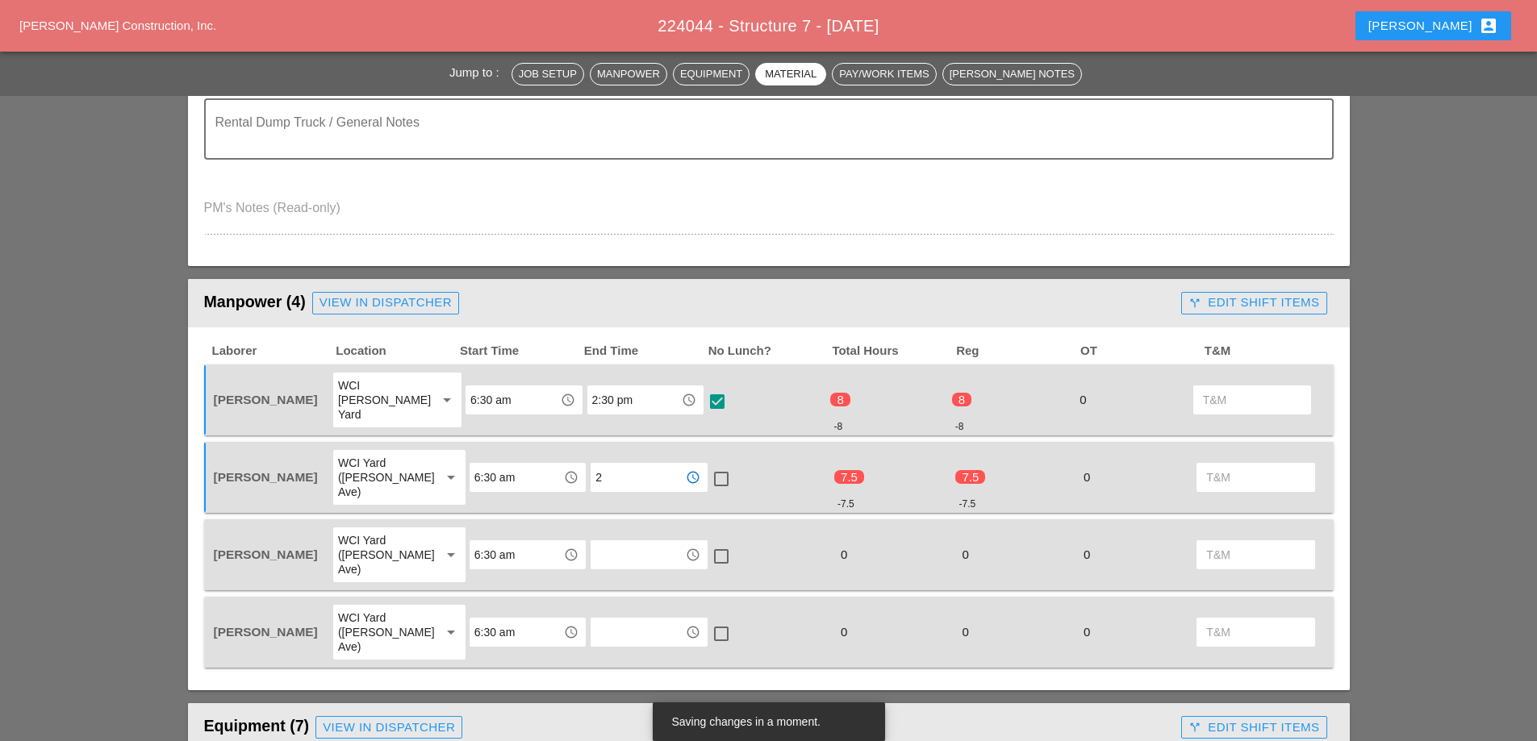
type input "2:30 pm"
click at [707, 465] on div at bounding box center [720, 478] width 27 height 27
click at [628, 542] on input "text" at bounding box center [637, 555] width 84 height 26
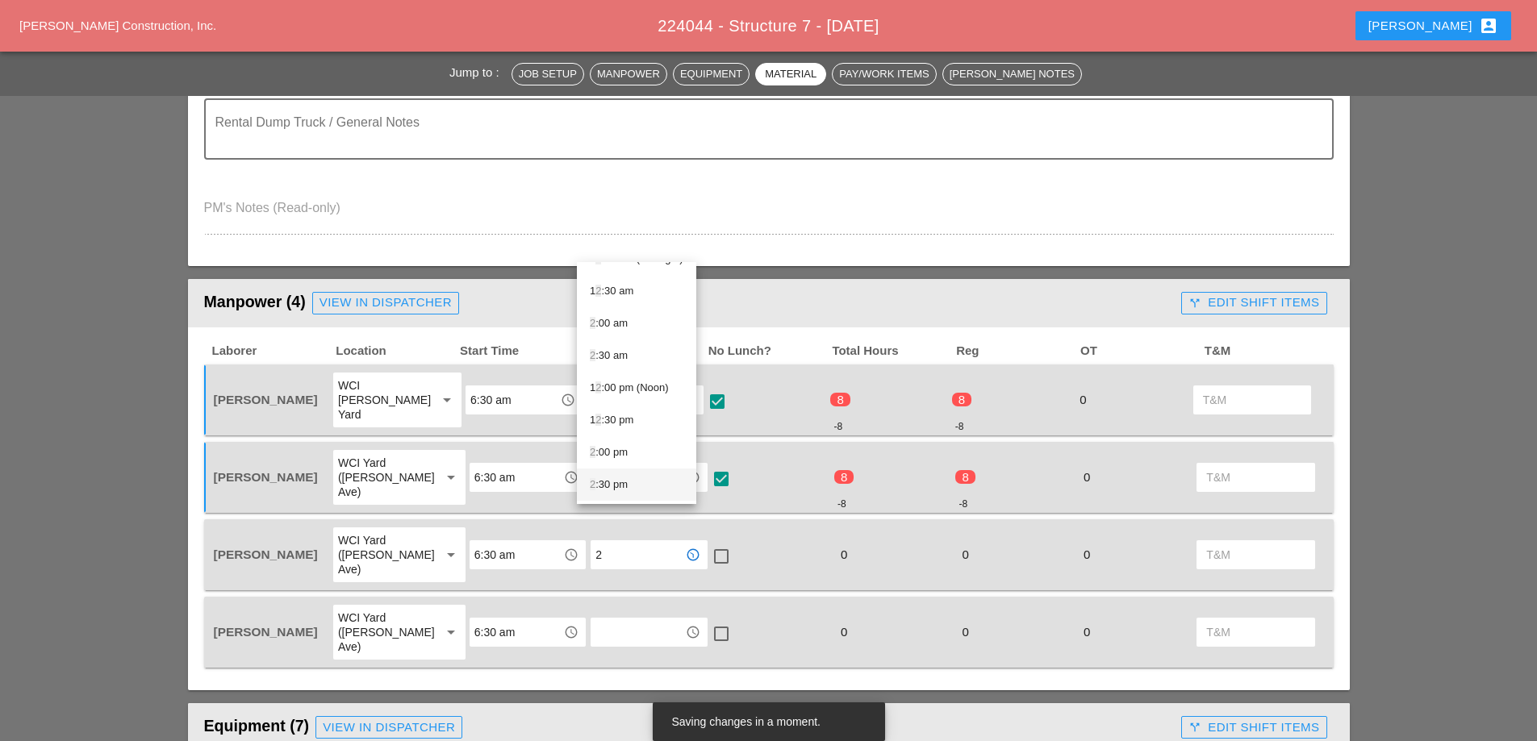
click at [612, 488] on div "2 :30 pm" at bounding box center [637, 484] width 94 height 19
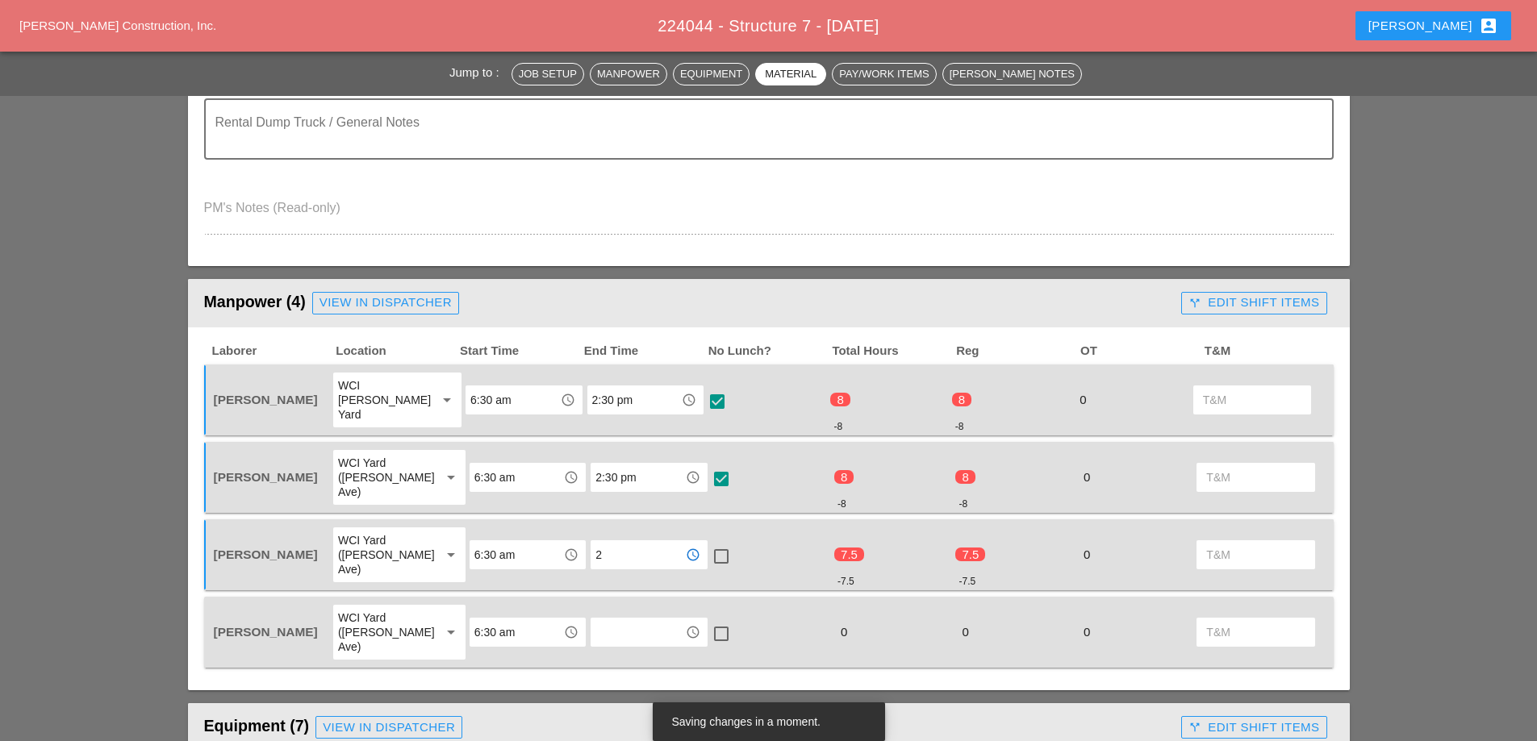
type input "2:30 pm"
click at [707, 543] on div at bounding box center [720, 556] width 27 height 27
click at [612, 620] on input "text" at bounding box center [637, 633] width 84 height 26
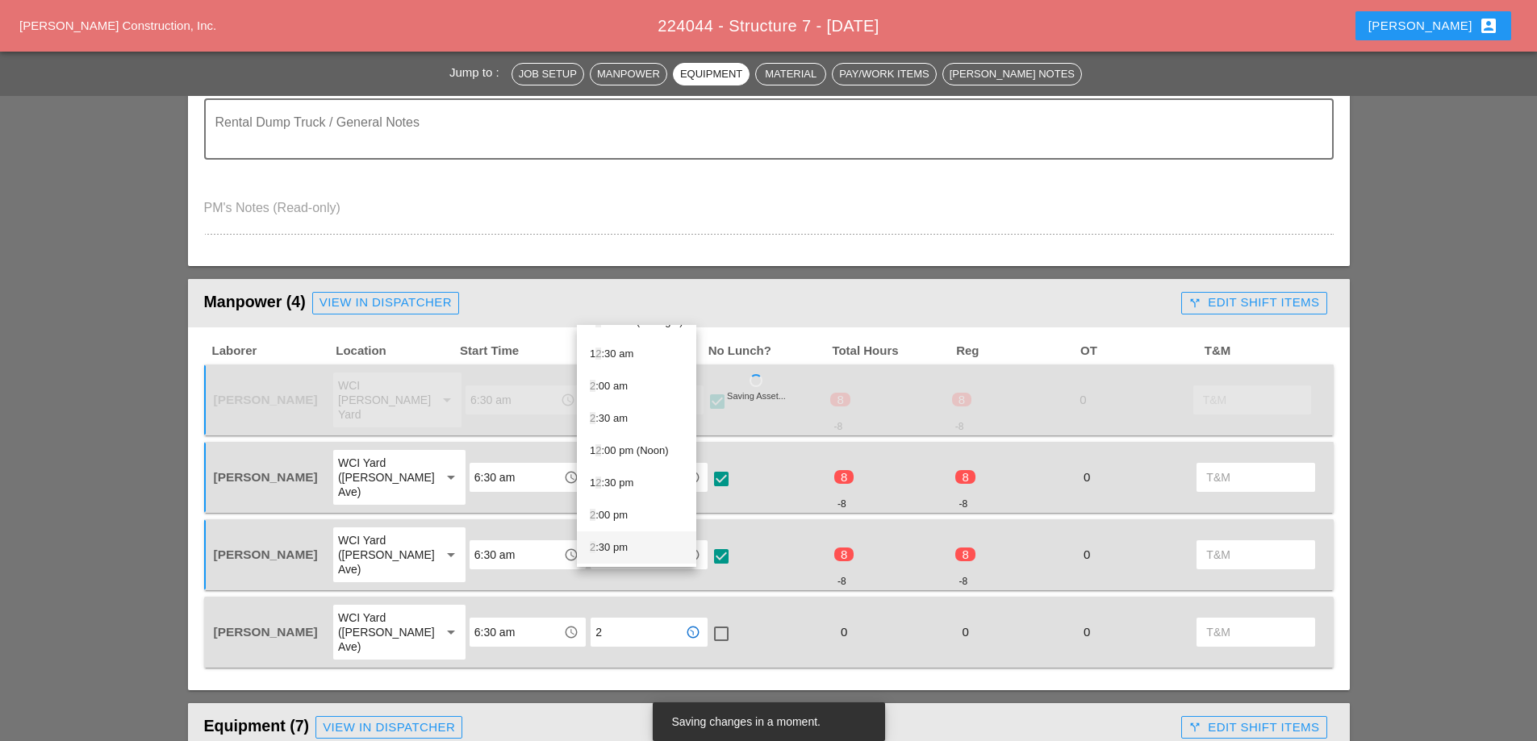
click at [617, 544] on div "2 :30 pm" at bounding box center [637, 547] width 94 height 19
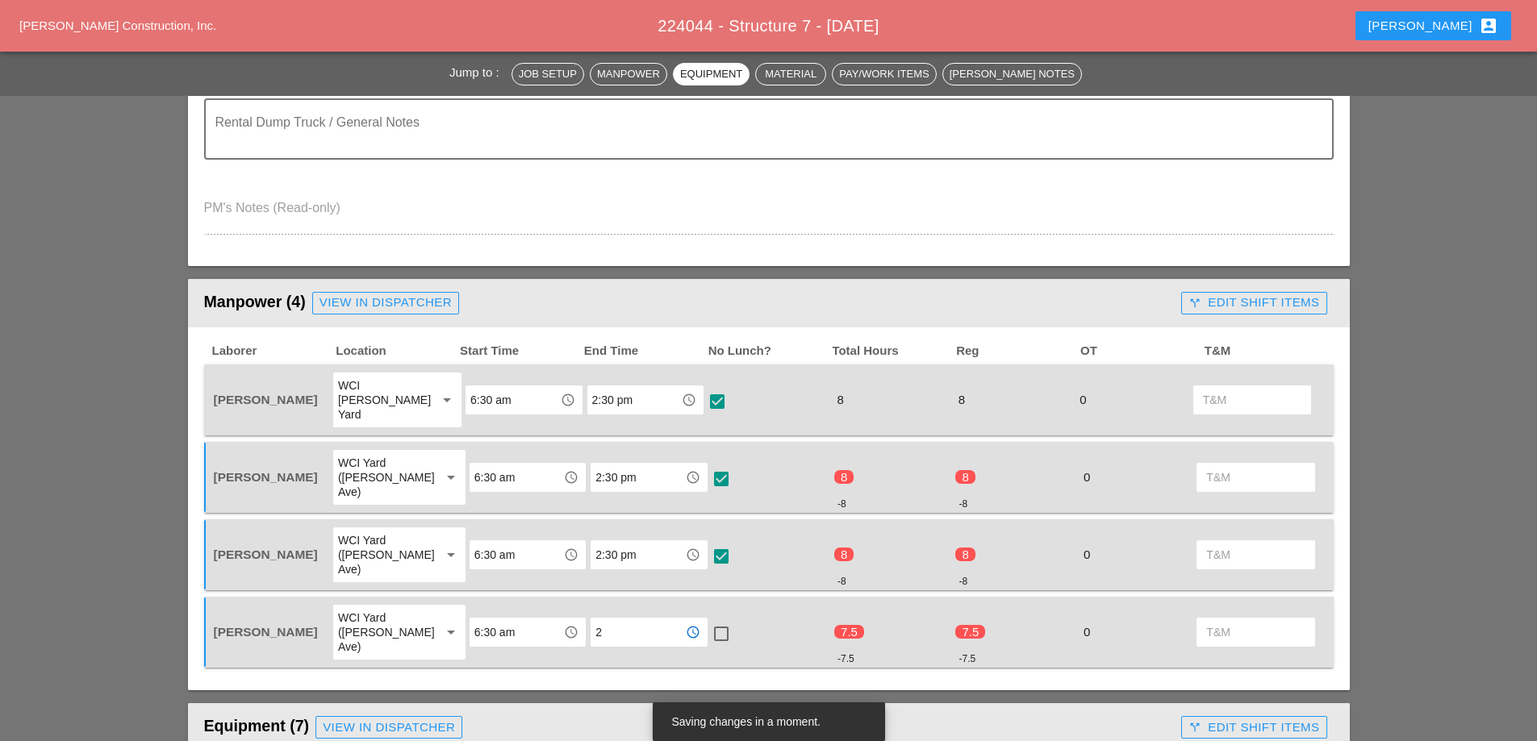
type input "2:30 pm"
click at [709, 620] on div at bounding box center [720, 633] width 27 height 27
click at [1248, 301] on div "call_split Edit Shift Items" at bounding box center [1253, 303] width 131 height 19
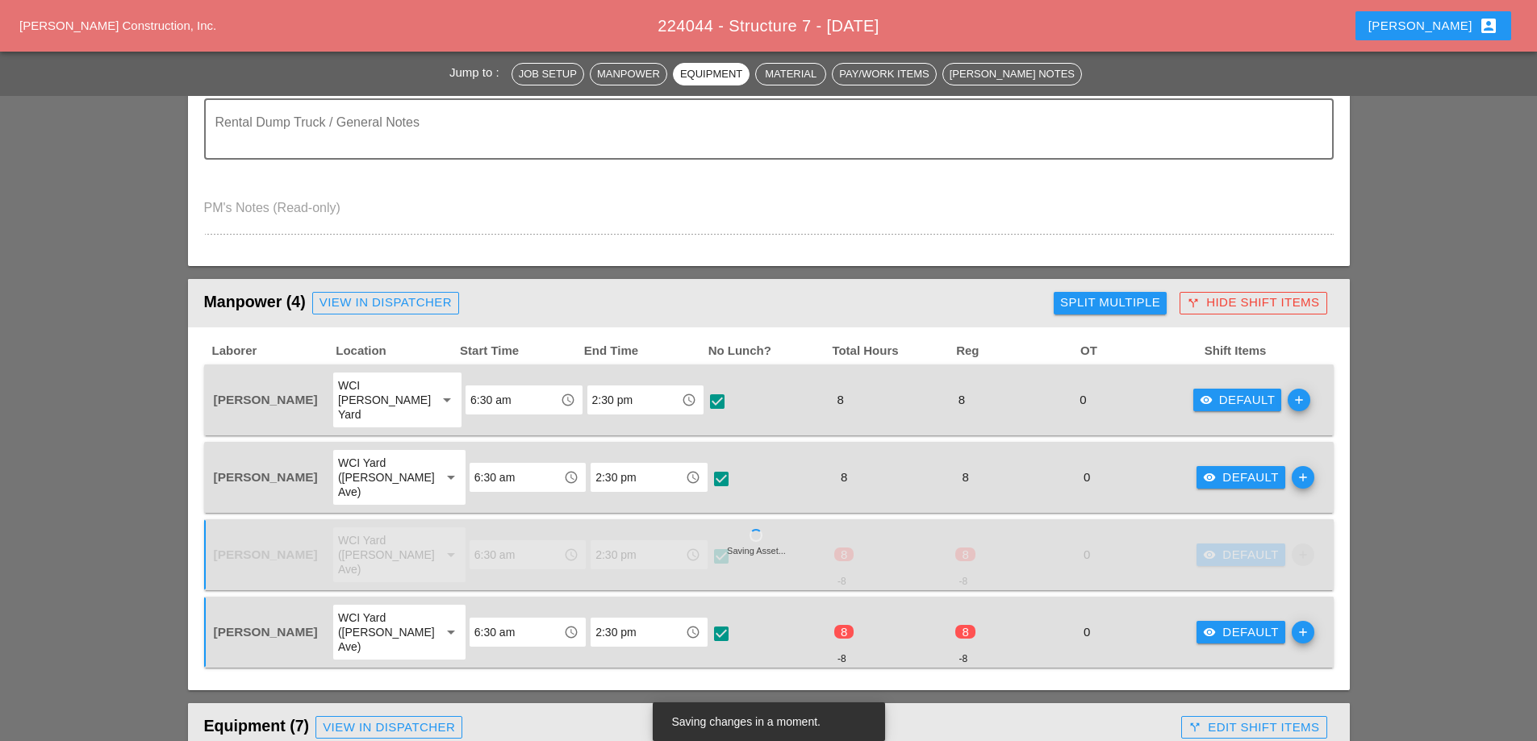
click at [1229, 395] on div "visibility Default" at bounding box center [1238, 400] width 76 height 19
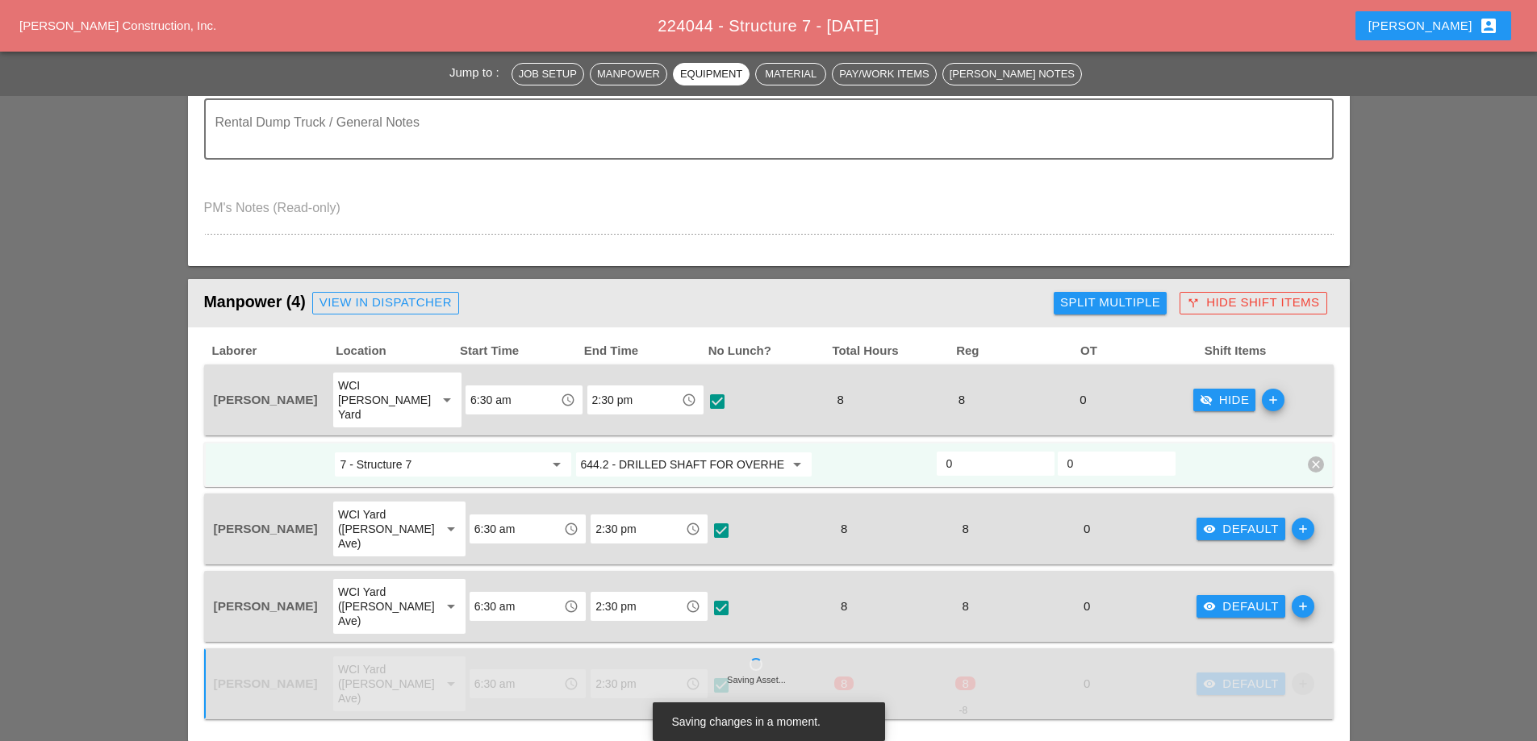
click at [792, 455] on icon "arrow_drop_down" at bounding box center [796, 464] width 19 height 19
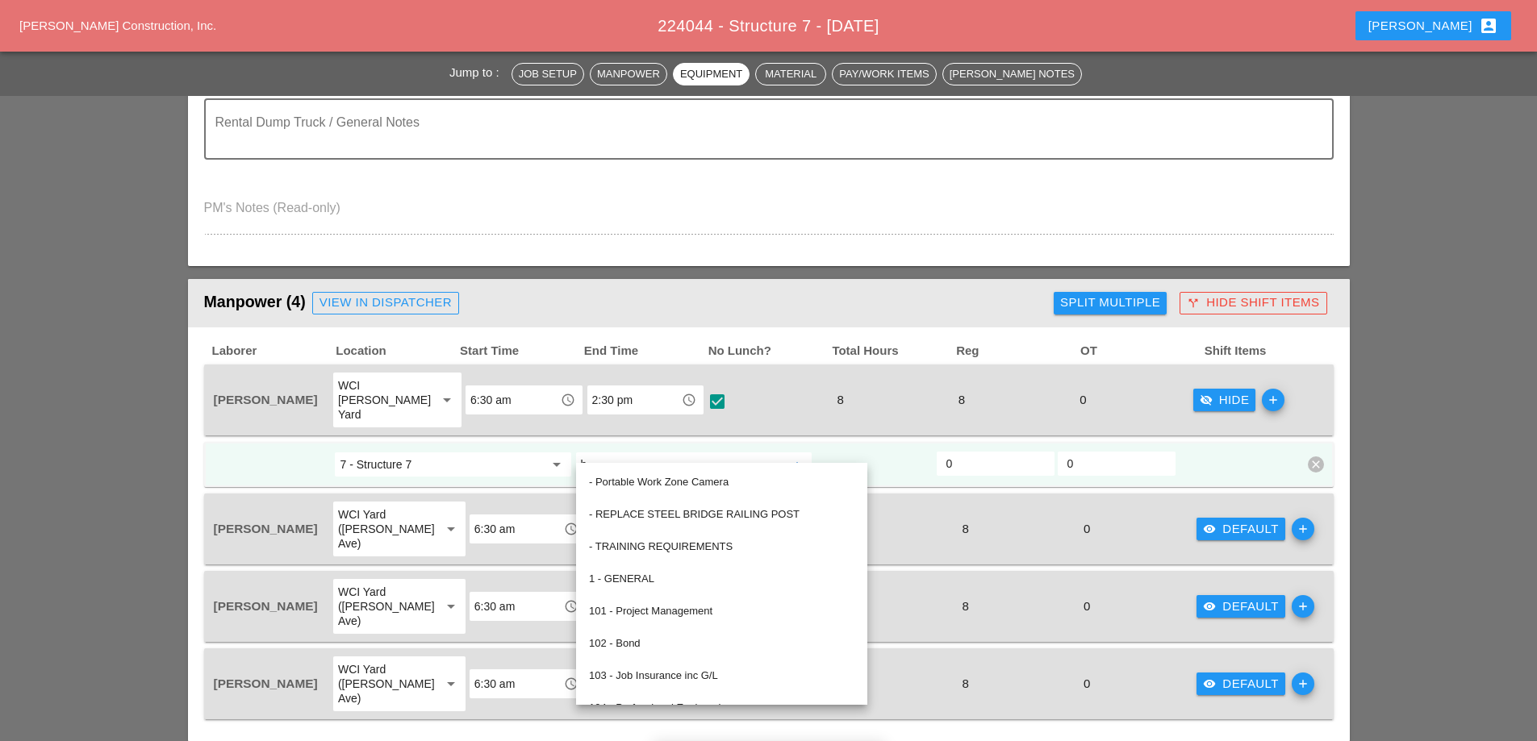
scroll to position [0, 0]
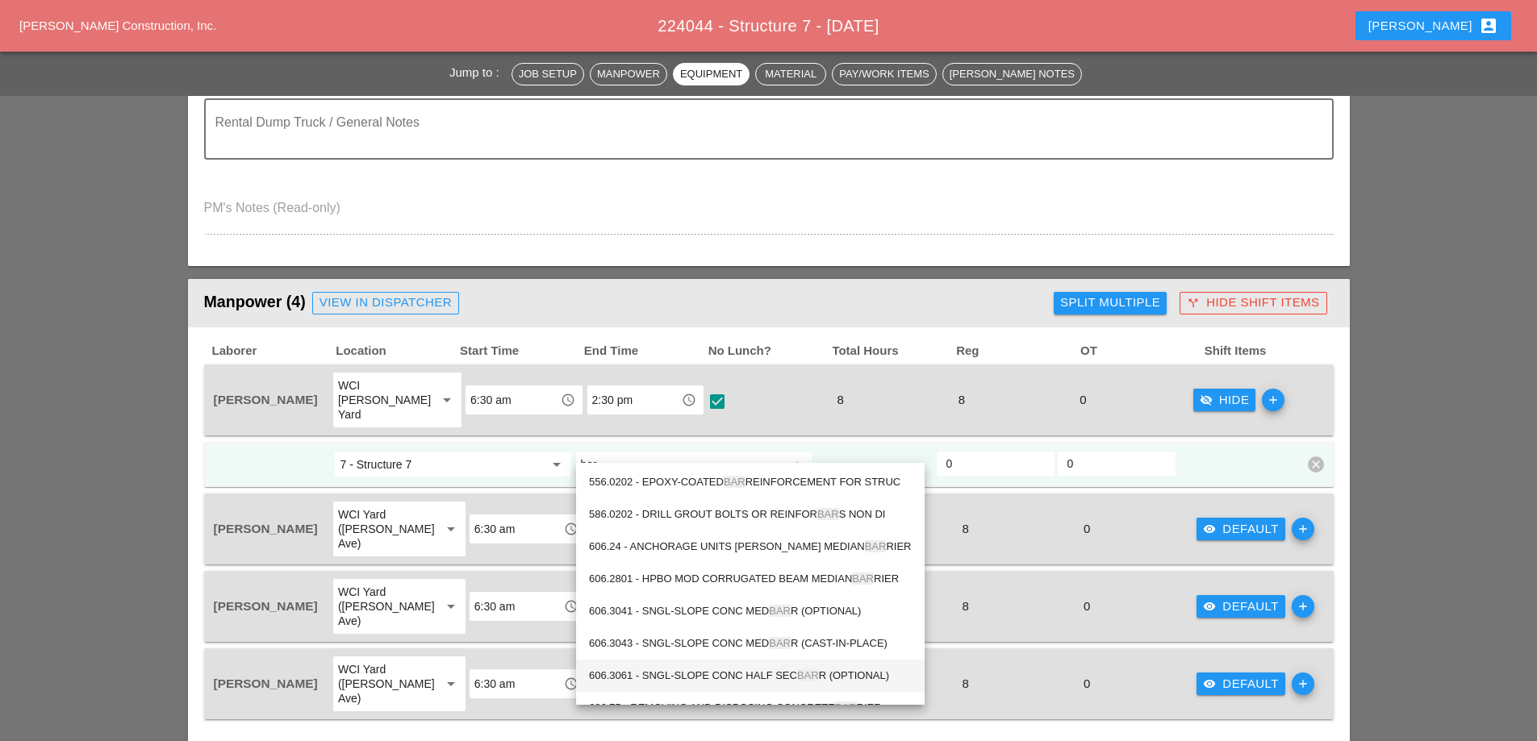
click at [745, 674] on div "606.3061 - SNGL-SLOPE CONC HALF SEC BAR R (OPTIONAL)" at bounding box center [750, 675] width 323 height 19
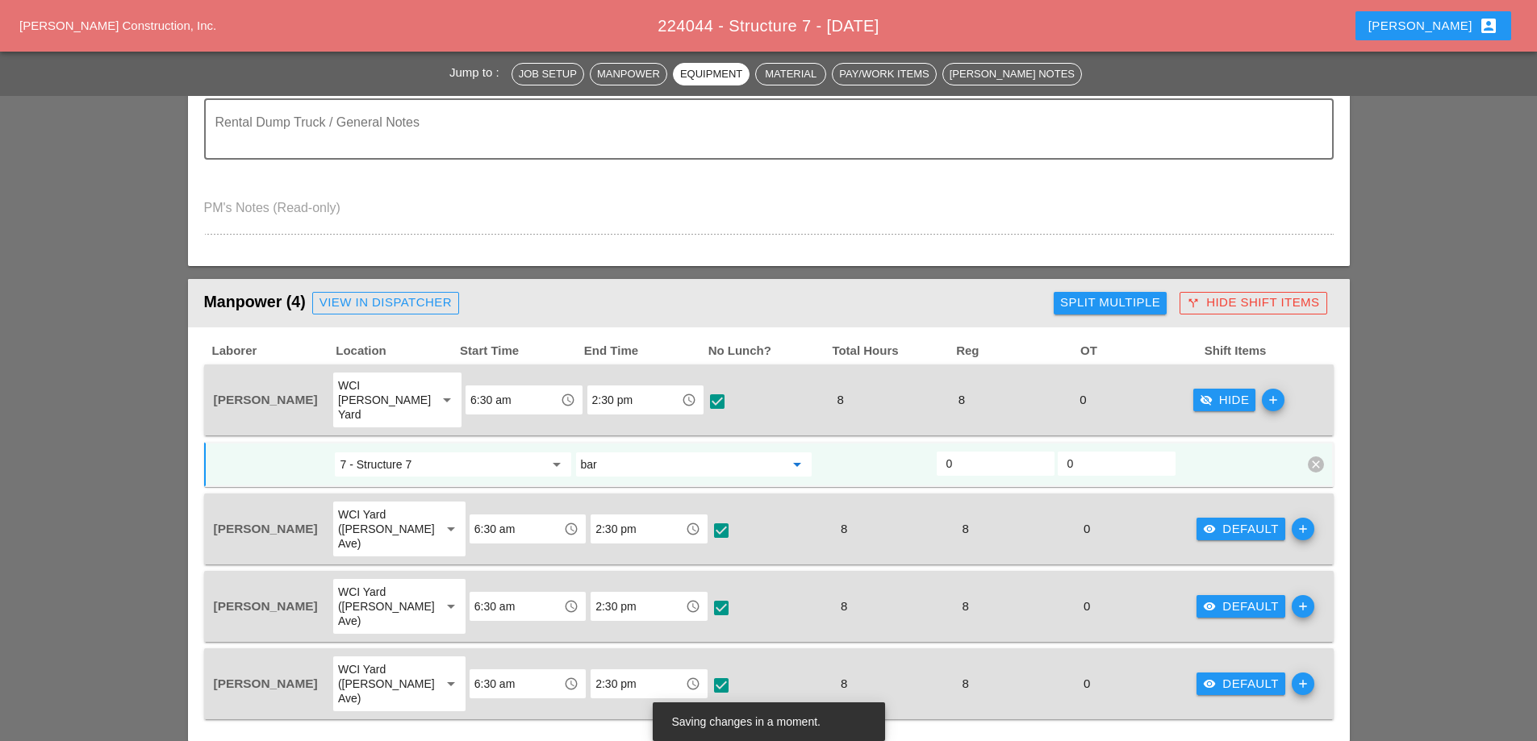
type input "606.3061 - SNGL-SLOPE CONC HALF SEC [PERSON_NAME] (OPTIONAL)"
click at [1217, 520] on div "visibility Default" at bounding box center [1241, 529] width 76 height 19
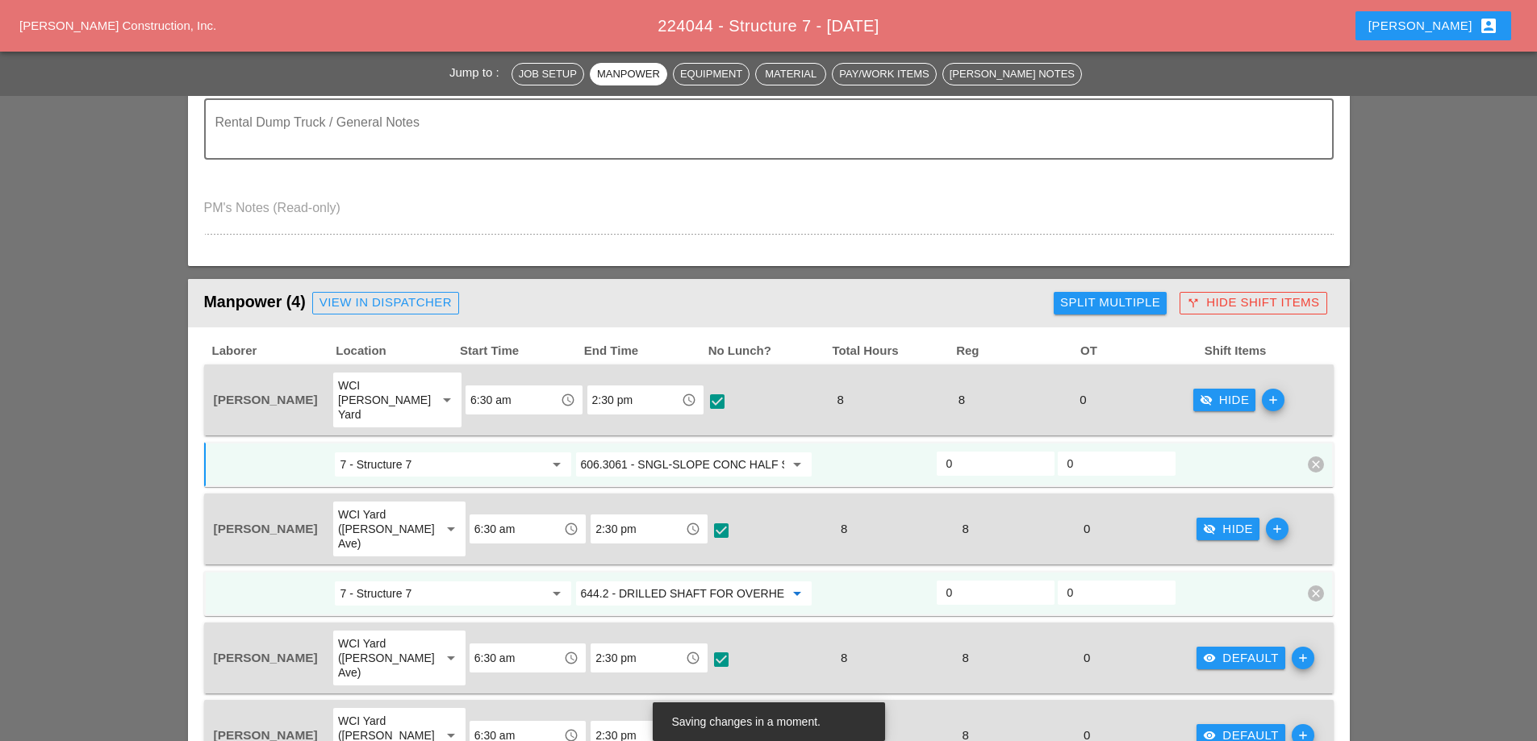
click at [681, 581] on input "644.2 - DRILLED SHAFT FOR OVERHEAD SIGN STRUCTUR" at bounding box center [682, 594] width 203 height 26
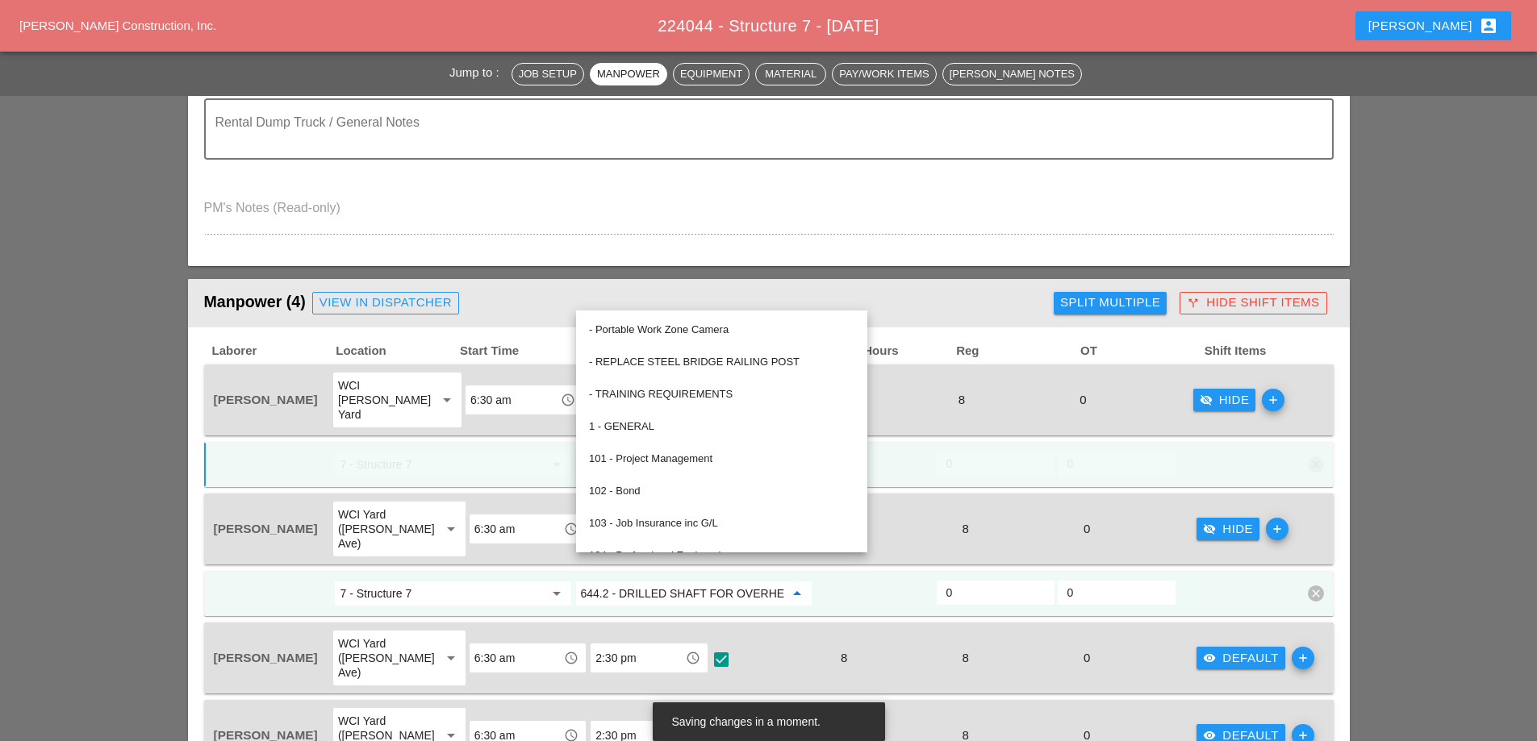
click at [519, 463] on div "7 - Structure 7 arrow_drop_down" at bounding box center [452, 465] width 237 height 26
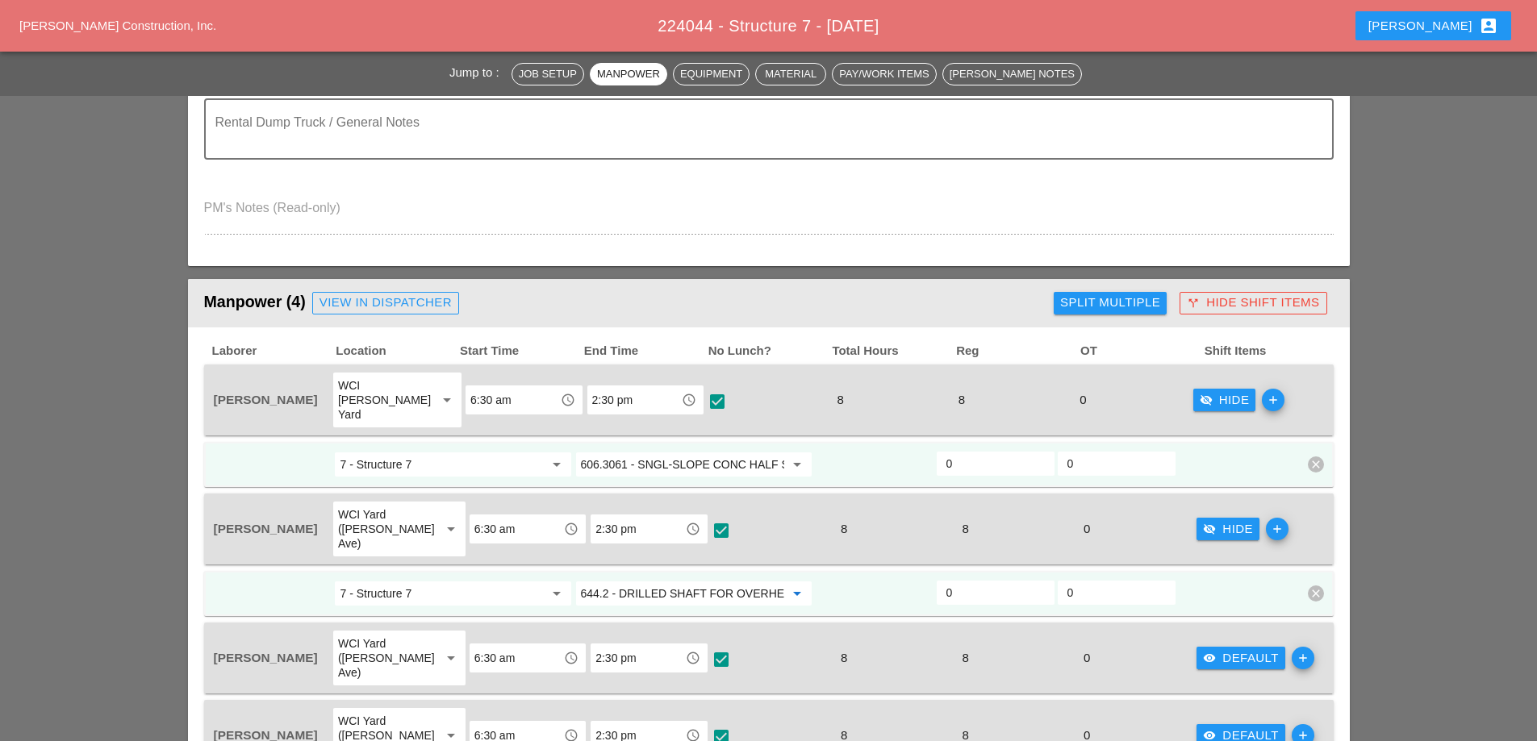
click at [651, 581] on input "644.2 - DRILLED SHAFT FOR OVERHEAD SIGN STRUCTUR" at bounding box center [682, 594] width 203 height 26
click at [675, 595] on div "606.3061 - SNGL-SLOPE CONC HALF SEC [PERSON_NAME] (OPTIONAL)" at bounding box center [767, 596] width 357 height 19
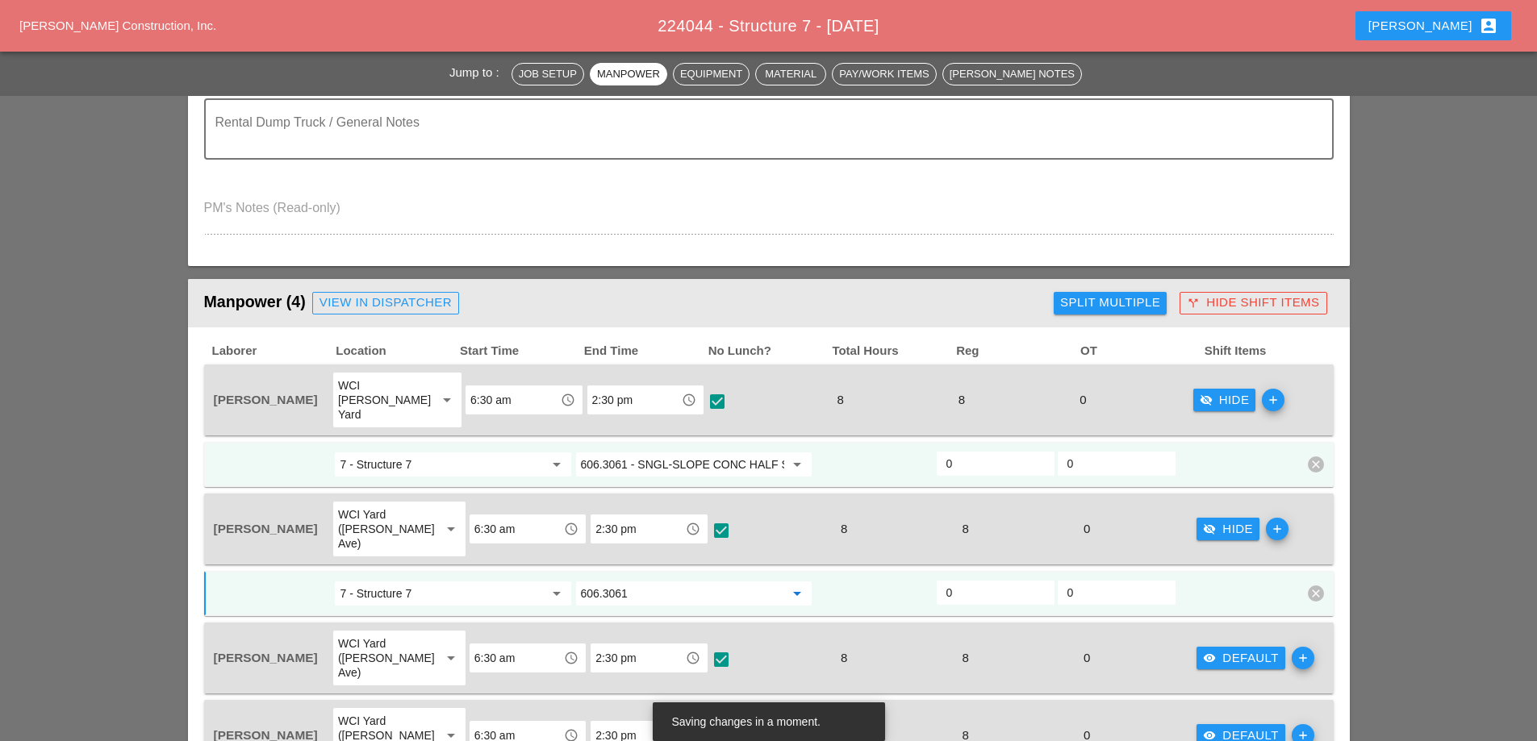
type input "606.3061 - SNGL-SLOPE CONC HALF SEC [PERSON_NAME] (OPTIONAL)"
click at [1212, 649] on div "visibility Default" at bounding box center [1241, 658] width 76 height 19
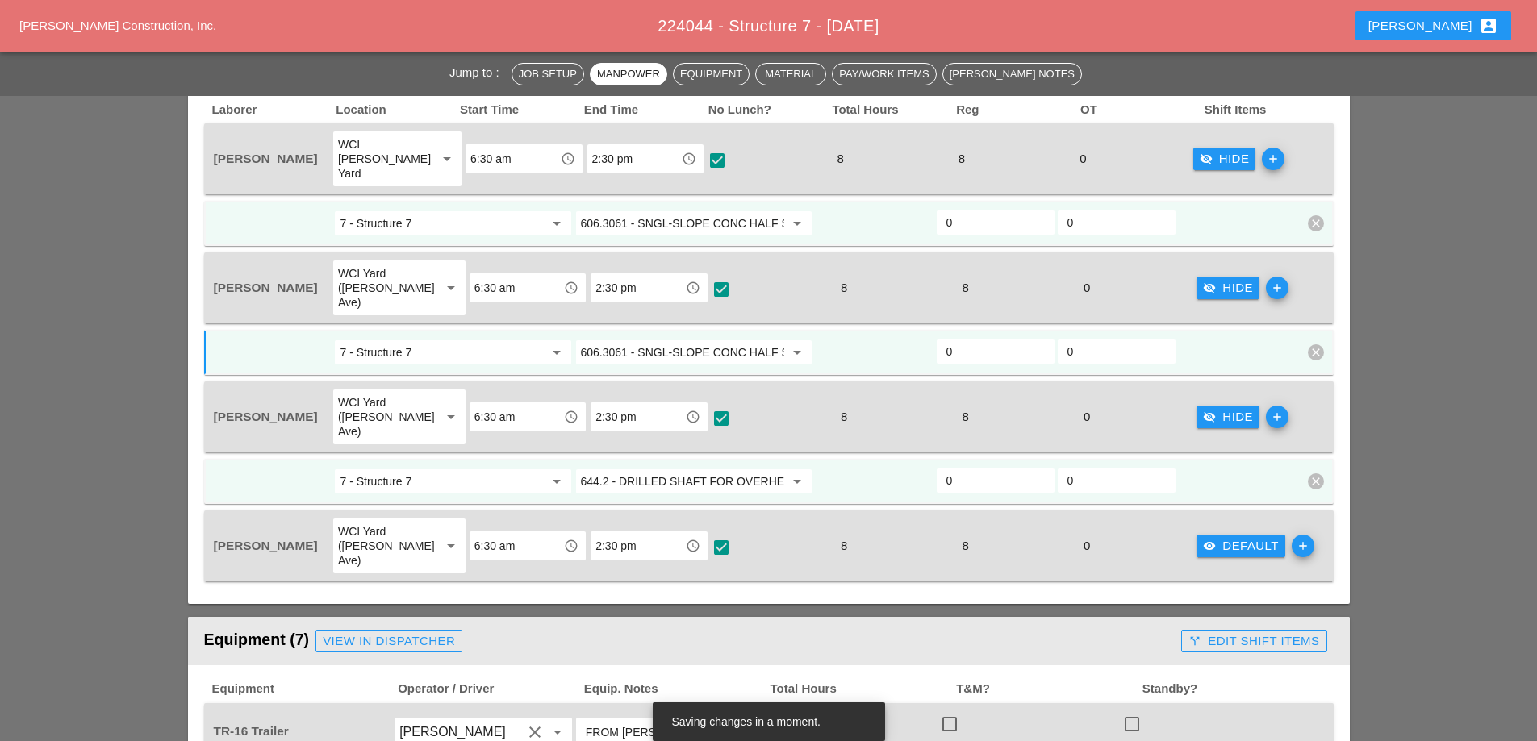
scroll to position [887, 0]
click at [653, 468] on input "644.2 - DRILLED SHAFT FOR OVERHEAD SIGN STRUCTUR" at bounding box center [682, 481] width 203 height 26
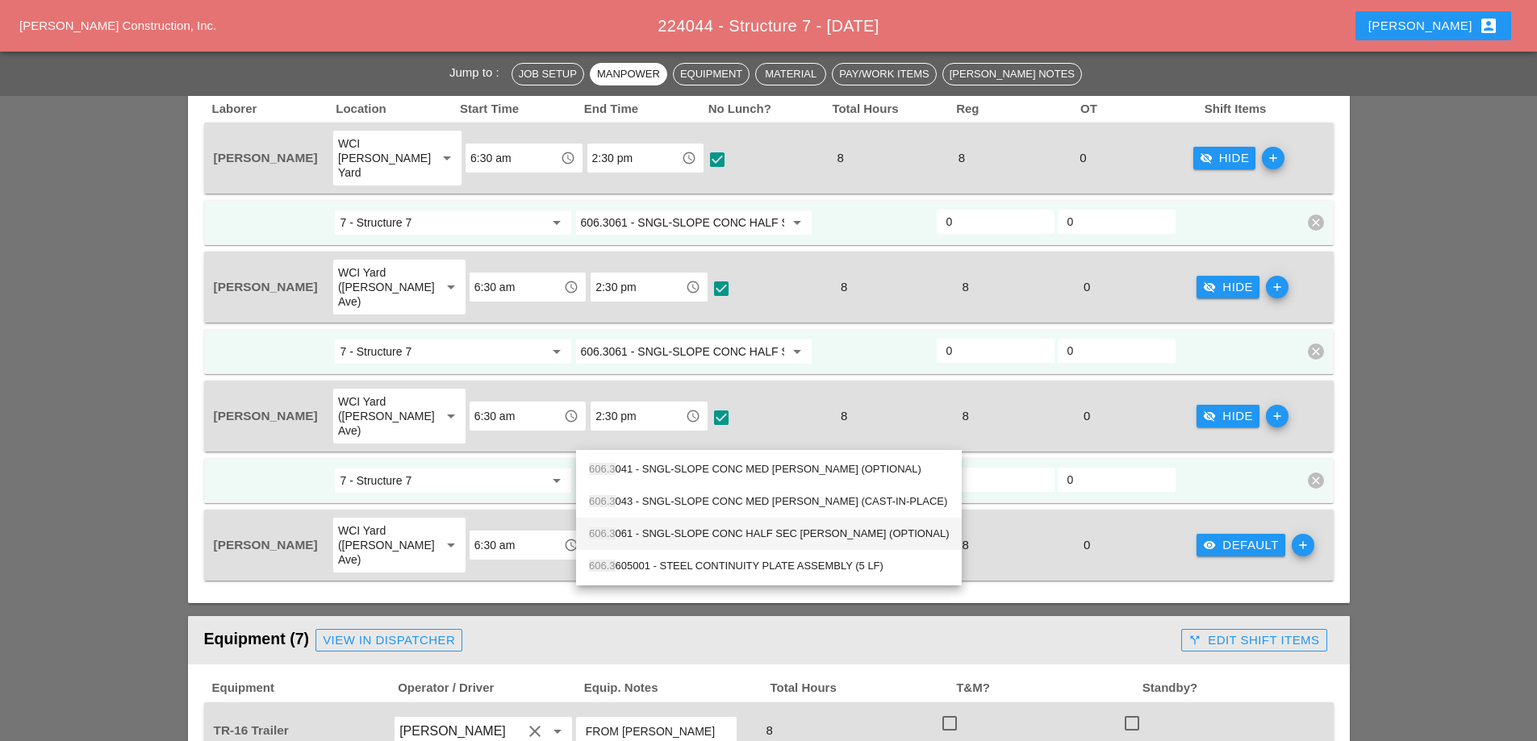
click at [660, 532] on div "606.3 061 - SNGL-SLOPE CONC HALF SEC [PERSON_NAME] (OPTIONAL)" at bounding box center [769, 533] width 360 height 19
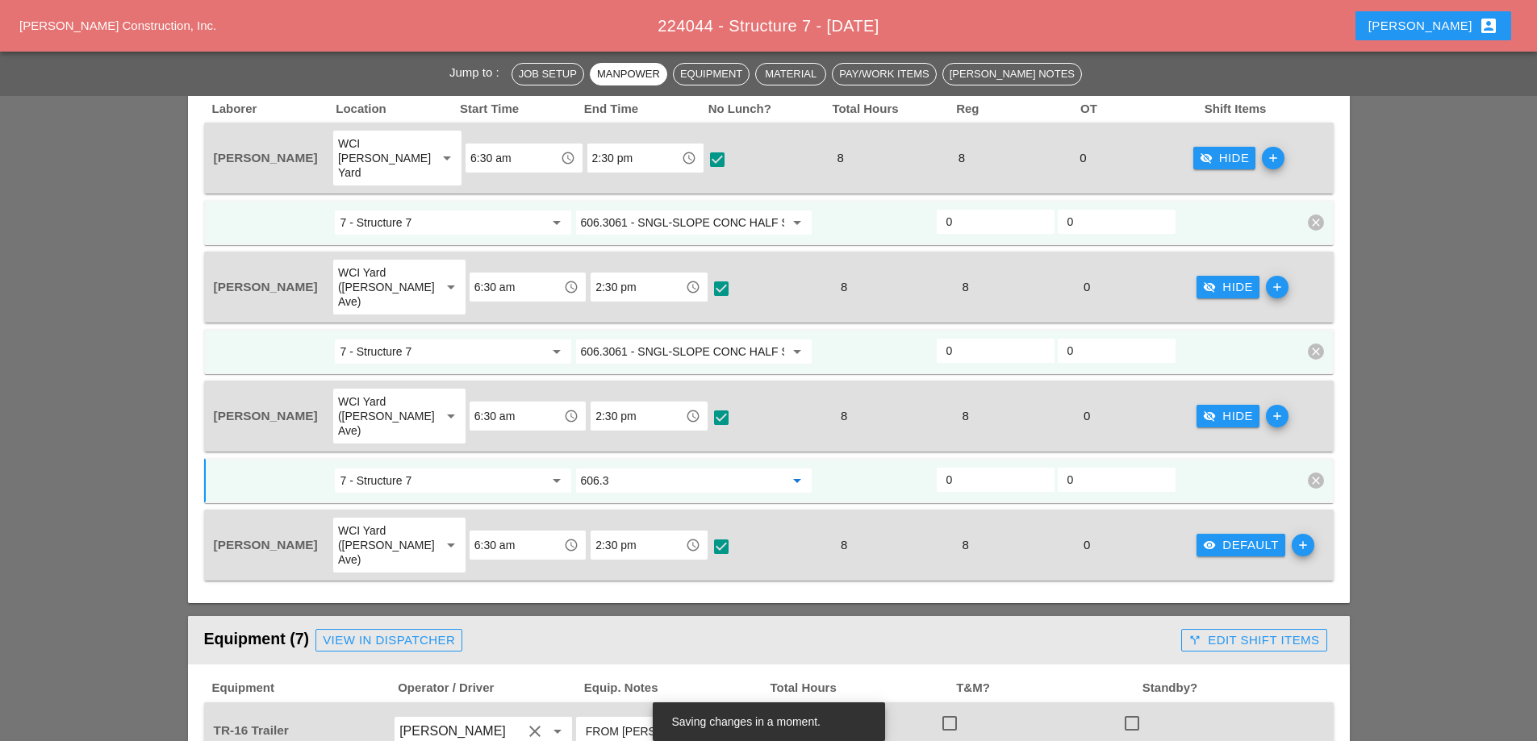
type input "606.3061 - SNGL-SLOPE CONC HALF SEC [PERSON_NAME] (OPTIONAL)"
click at [1221, 536] on div "visibility Default" at bounding box center [1241, 545] width 76 height 19
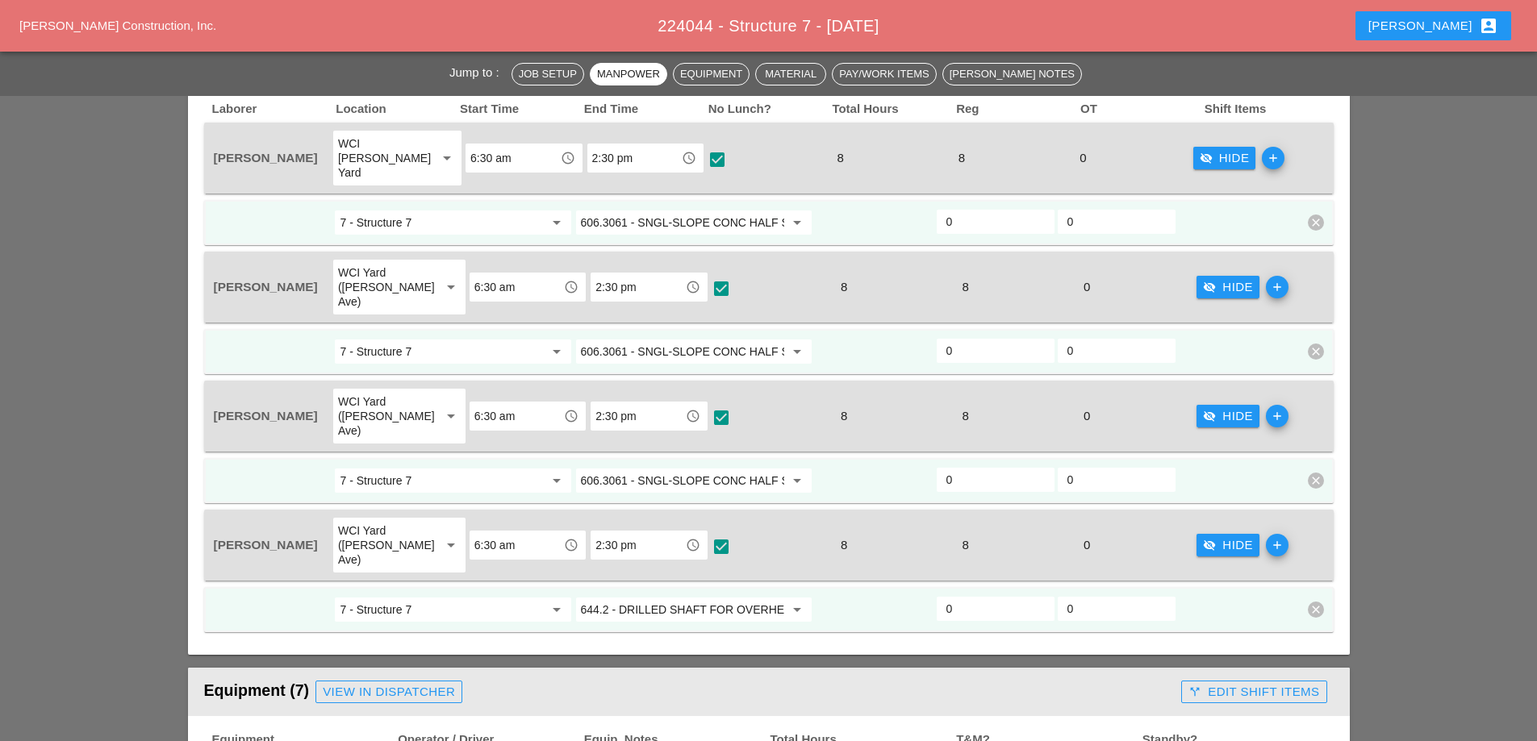
click at [718, 597] on input "644.2 - DRILLED SHAFT FOR OVERHEAD SIGN STRUCTUR" at bounding box center [682, 610] width 203 height 26
click at [731, 586] on div "606.3061 - SNGL-SLOPE CONC HALF SEC [PERSON_NAME] (OPTIONAL)" at bounding box center [767, 583] width 357 height 19
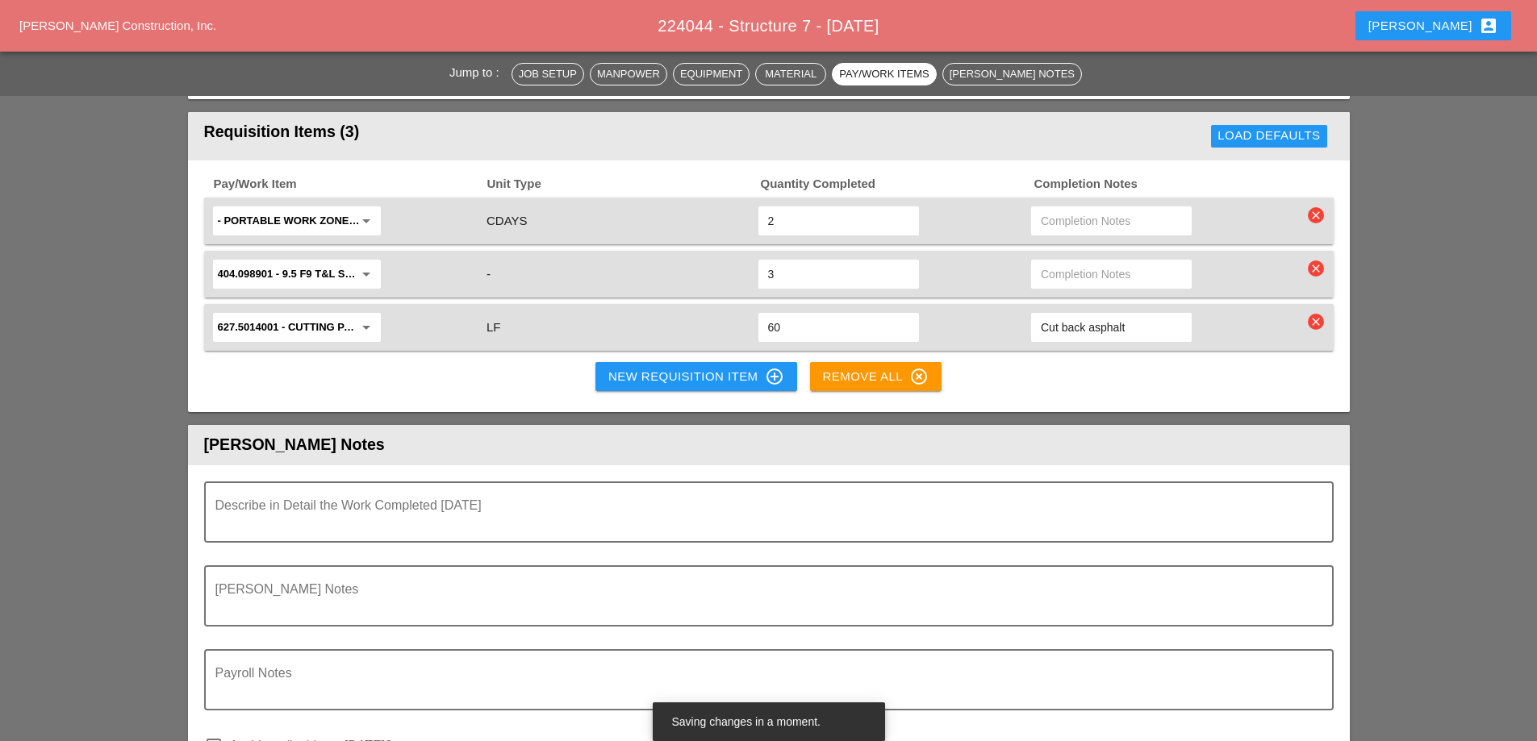
scroll to position [2581, 0]
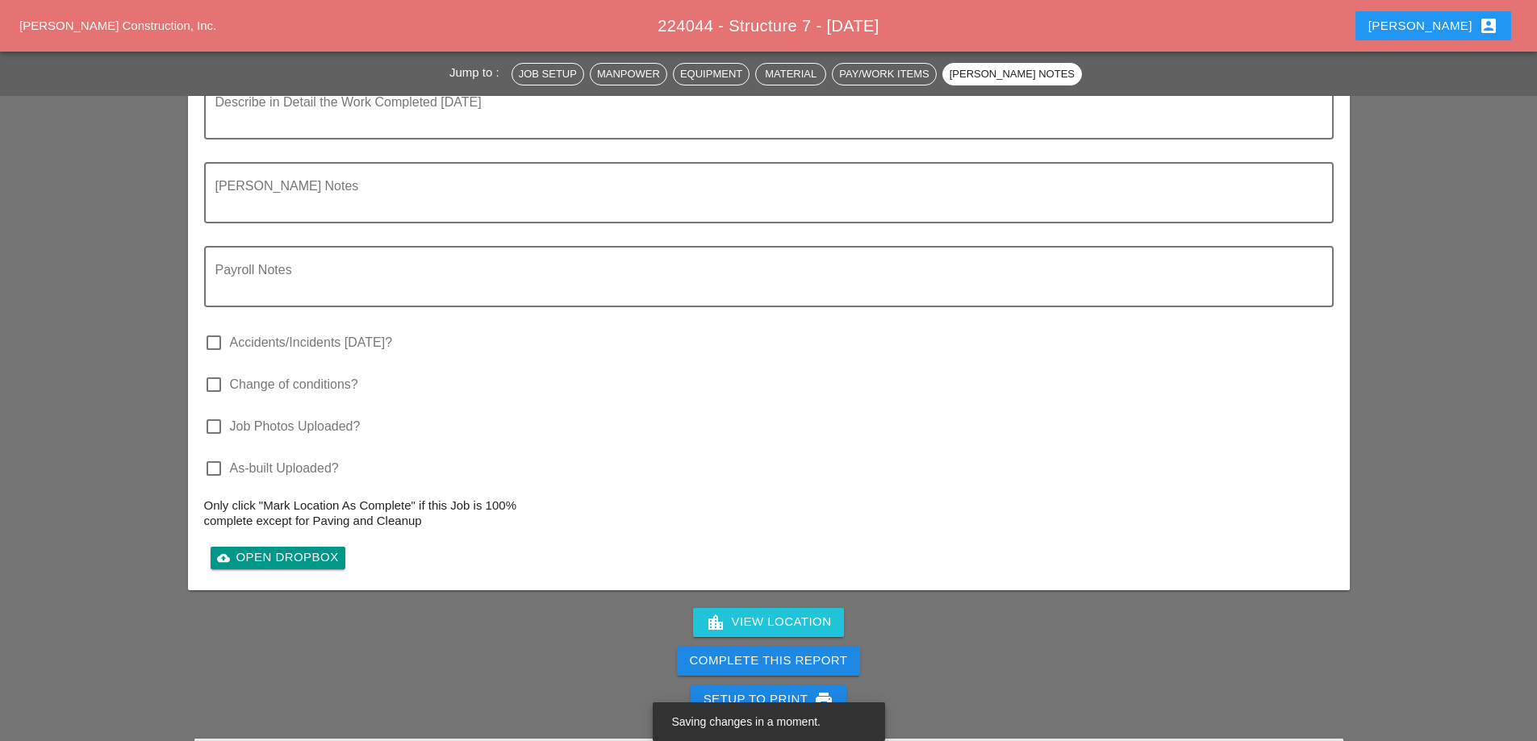
type input "606.3061 - SNGL-SLOPE CONC HALF SEC [PERSON_NAME] (OPTIONAL)"
click at [763, 652] on div "Complete This Report" at bounding box center [769, 661] width 158 height 19
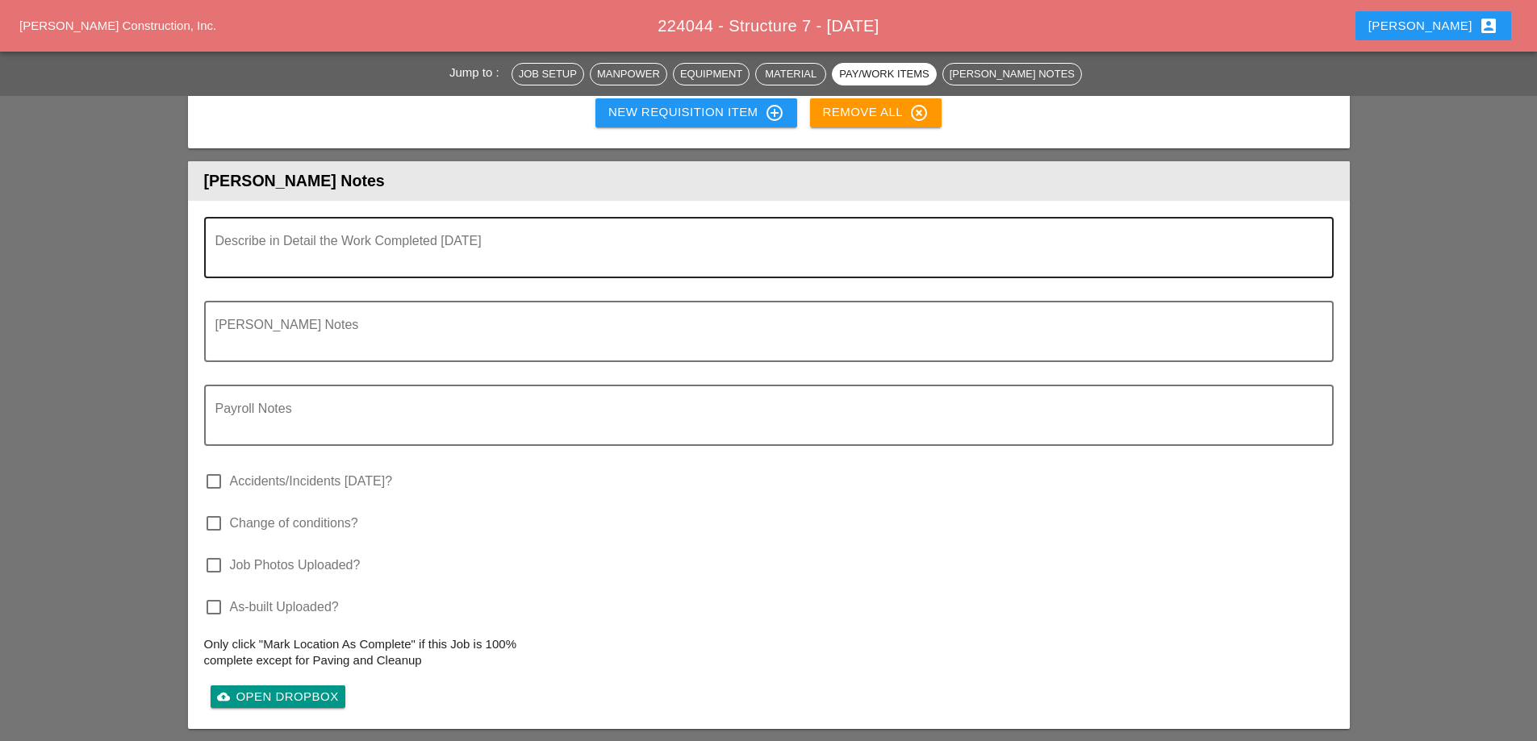
scroll to position [2985, 0]
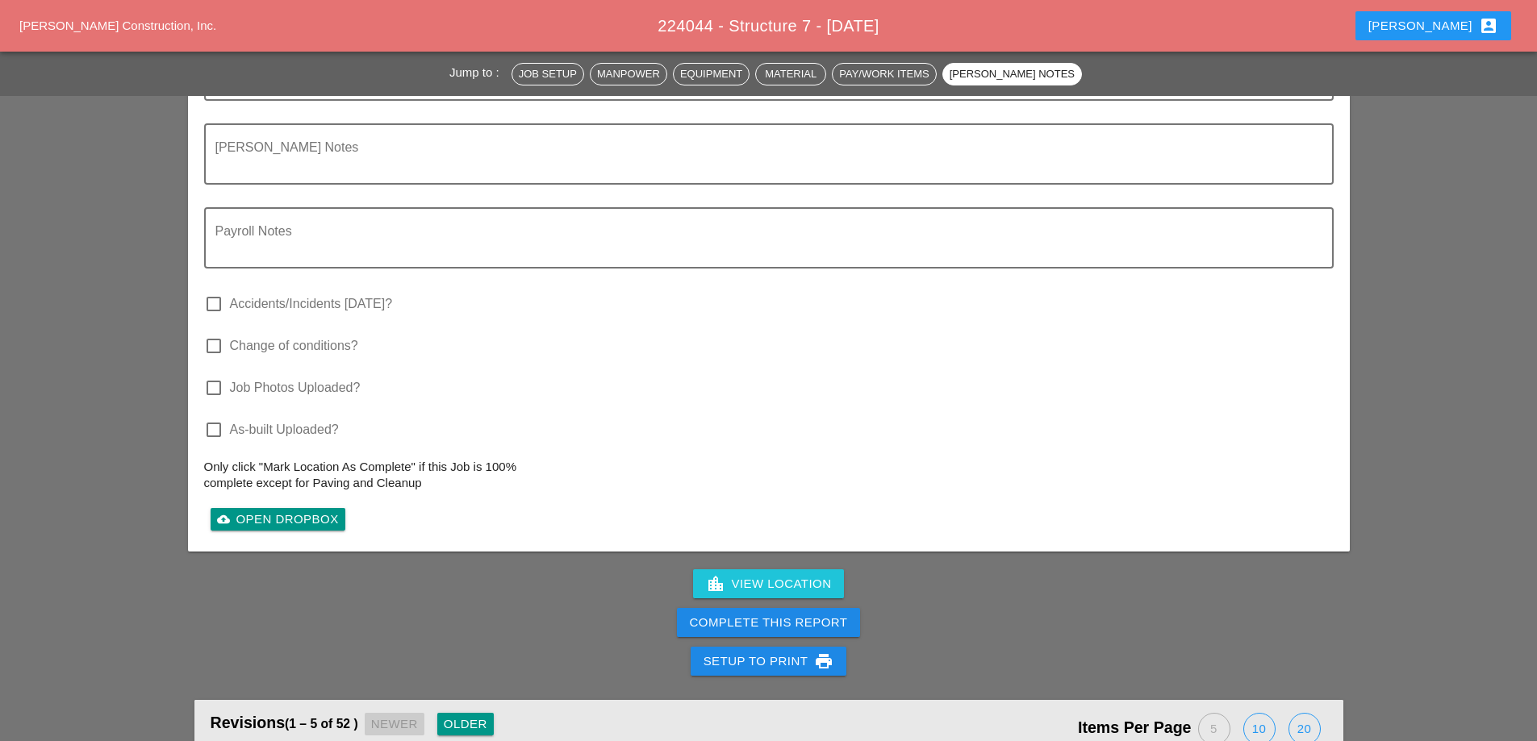
click at [780, 614] on div "Complete This Report" at bounding box center [769, 623] width 158 height 19
